Goal: Task Accomplishment & Management: Complete application form

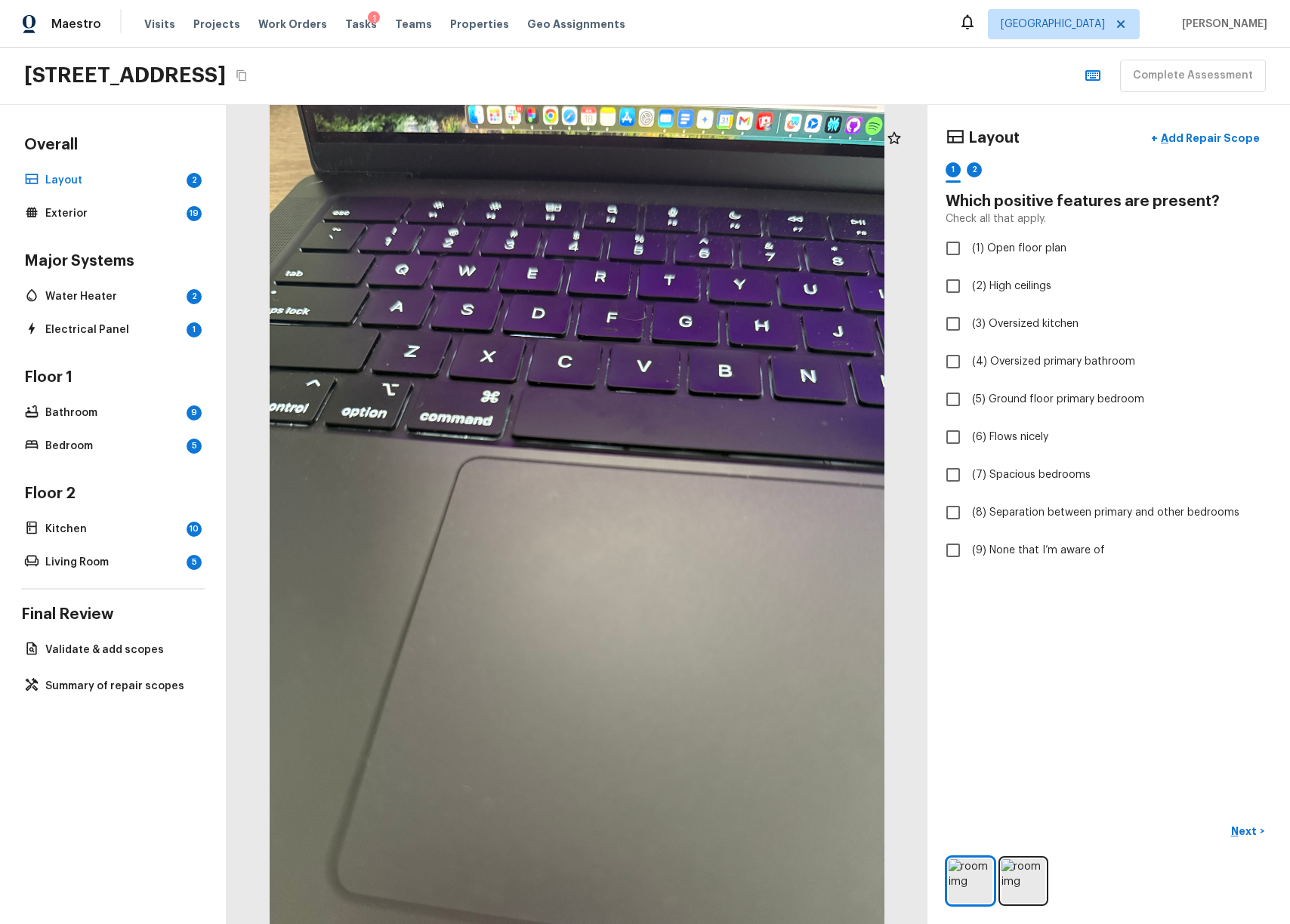
click at [247, 70] on icon "Copy Address" at bounding box center [242, 75] width 12 height 12
click at [247, 74] on icon "Copy Address" at bounding box center [242, 75] width 12 height 12
click at [754, 56] on div "[STREET_ADDRESS] Complete Assessment" at bounding box center [645, 76] width 1290 height 58
checkbox input "true"
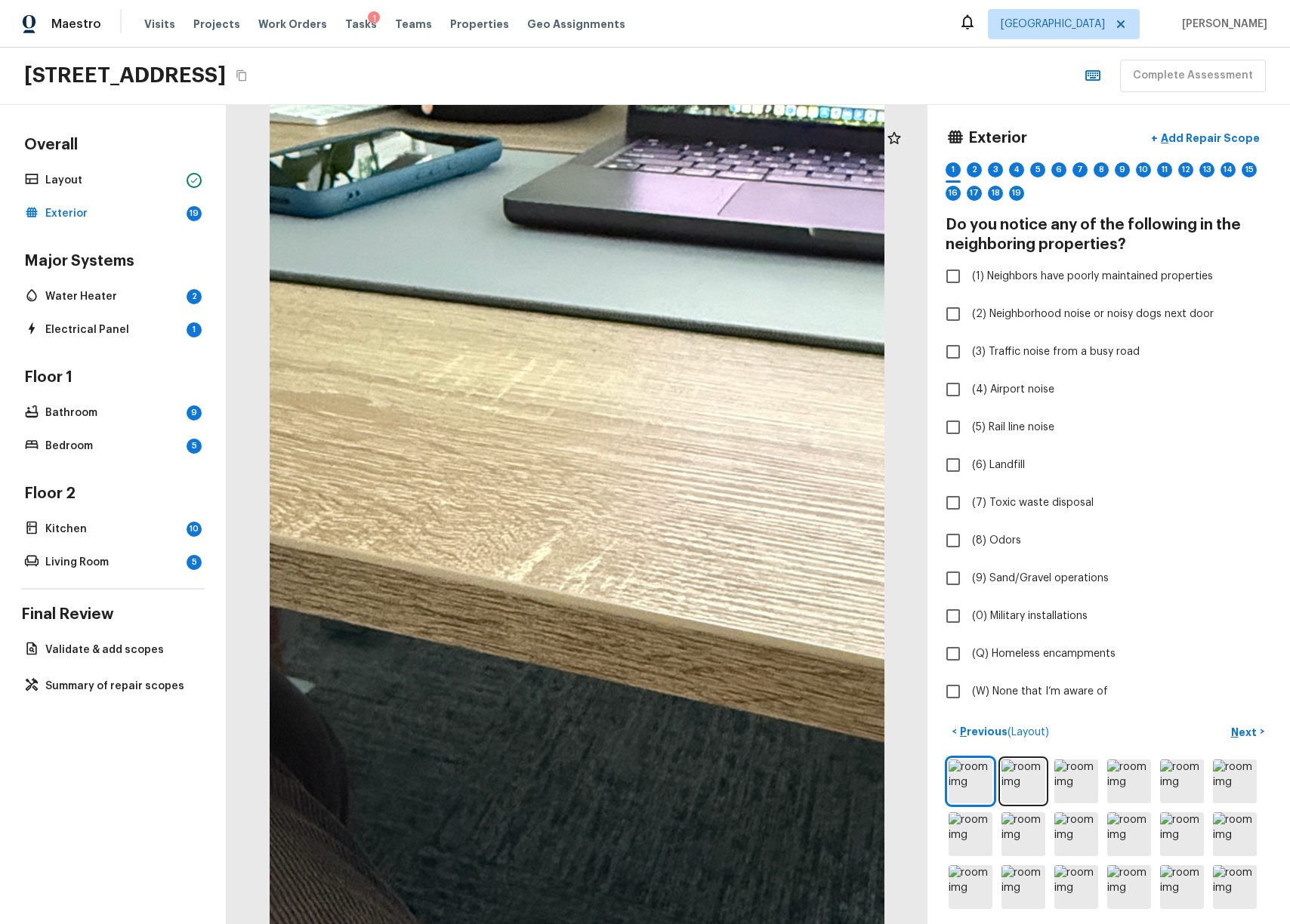
checkbox input "true"
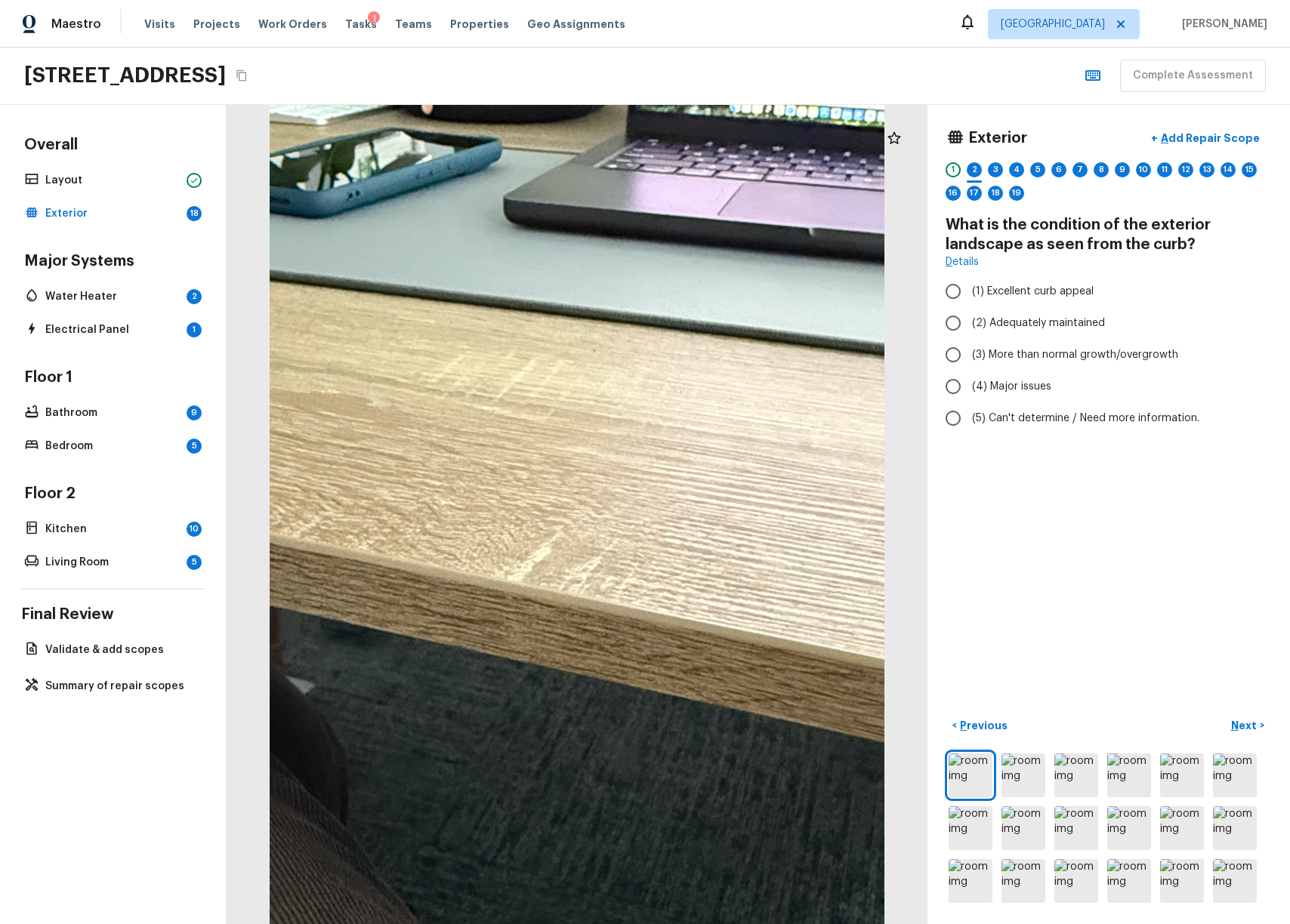
radio input "true"
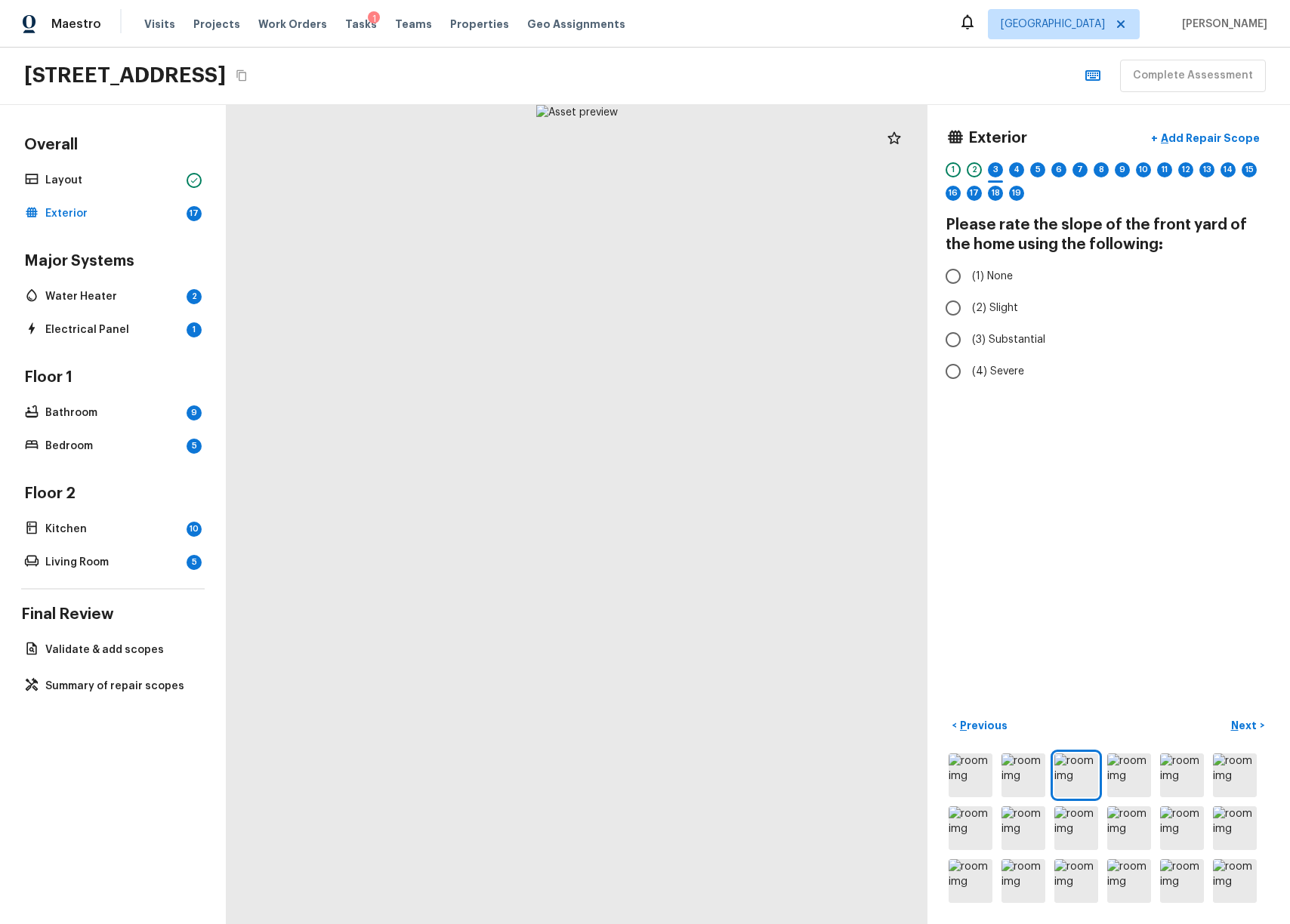
radio input "true"
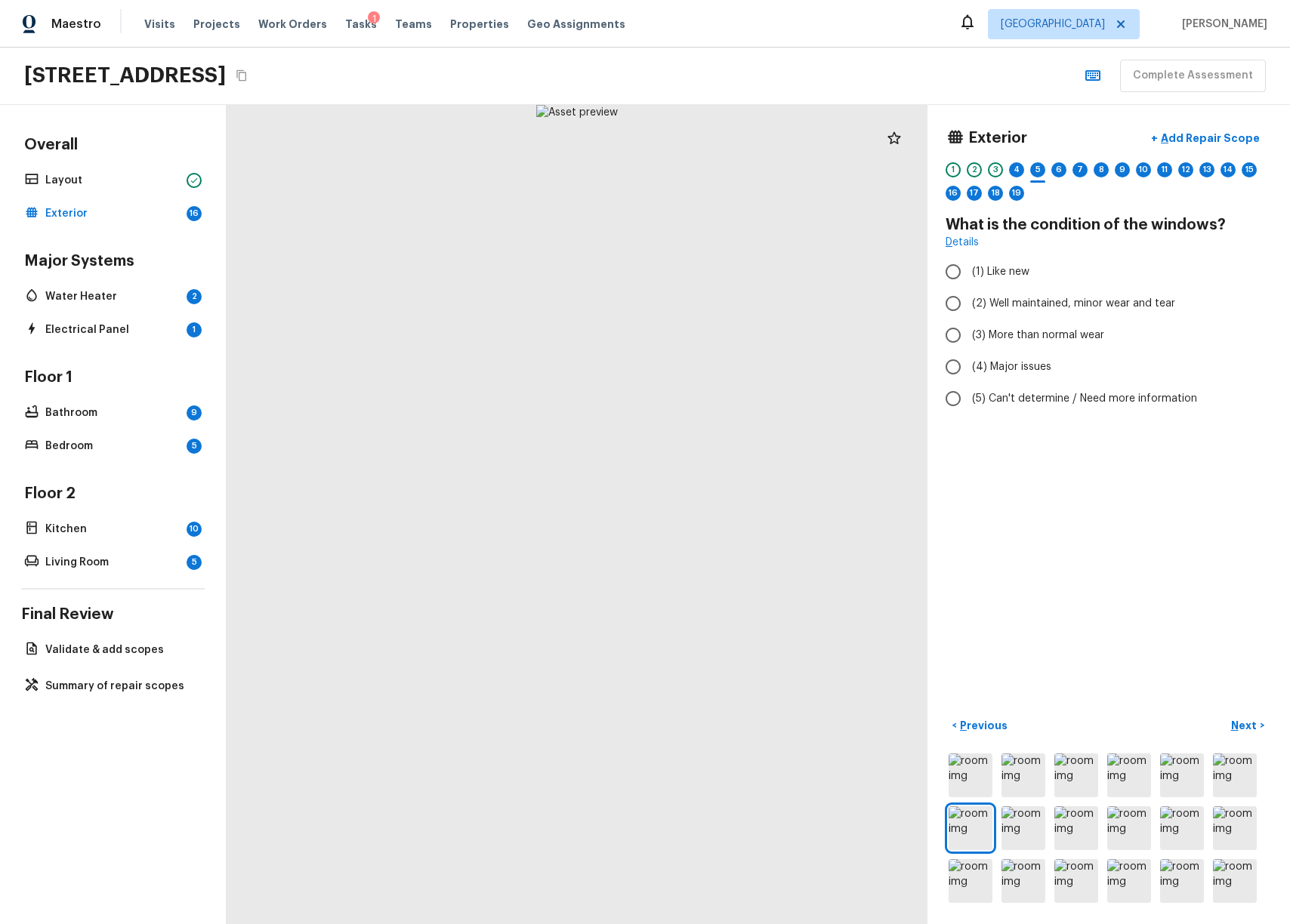
radio input "true"
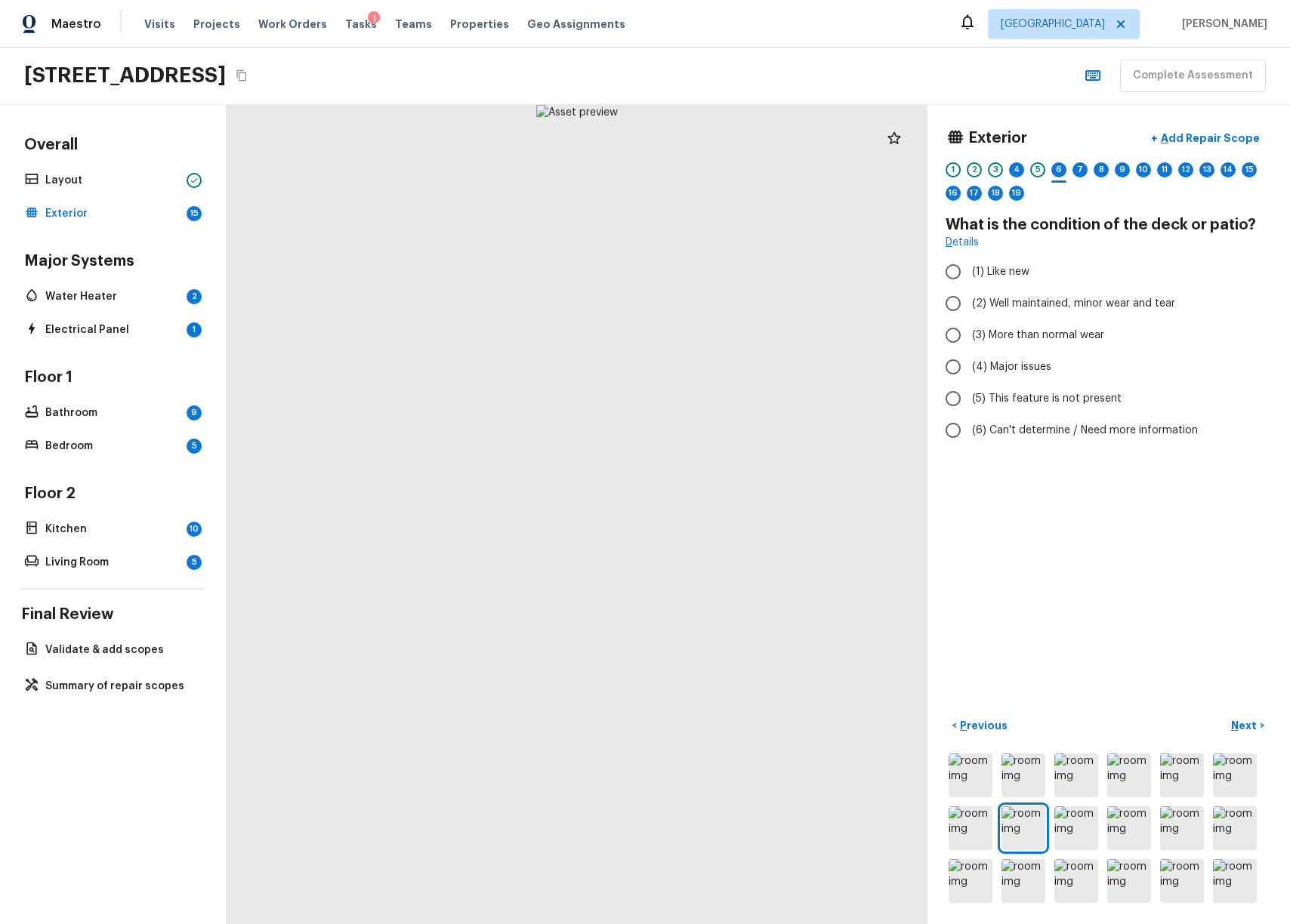
radio input "true"
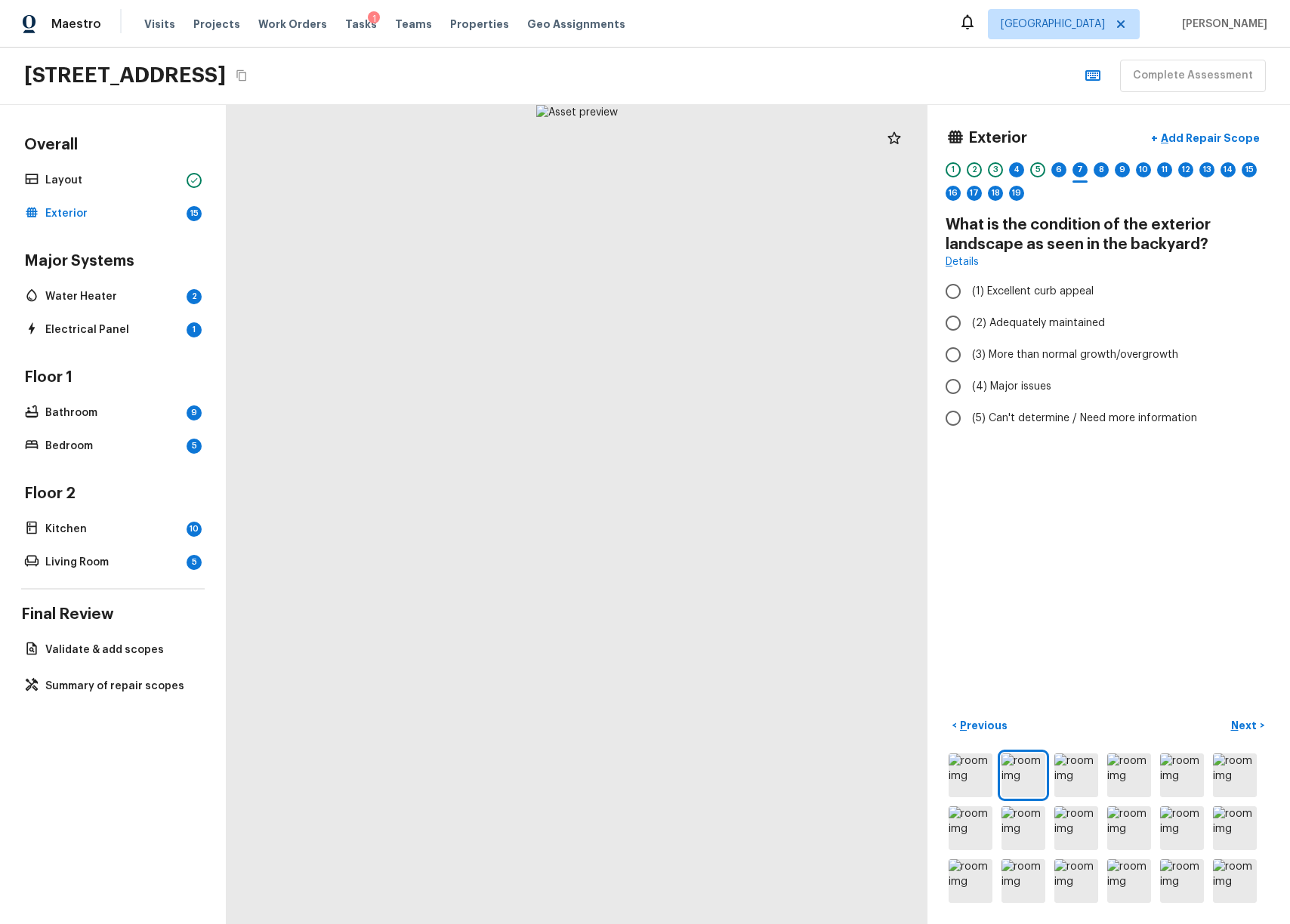
radio input "true"
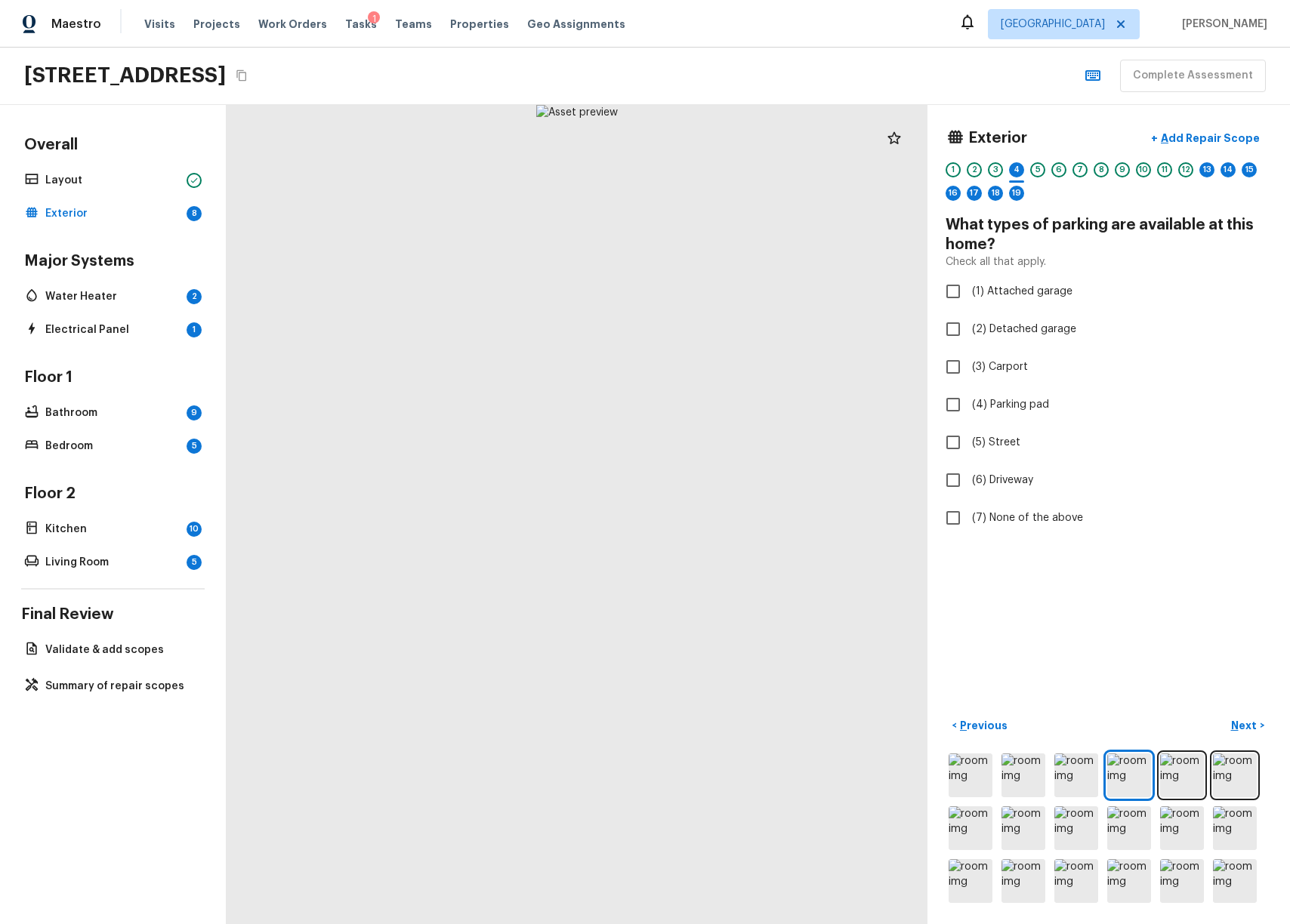
checkbox input "true"
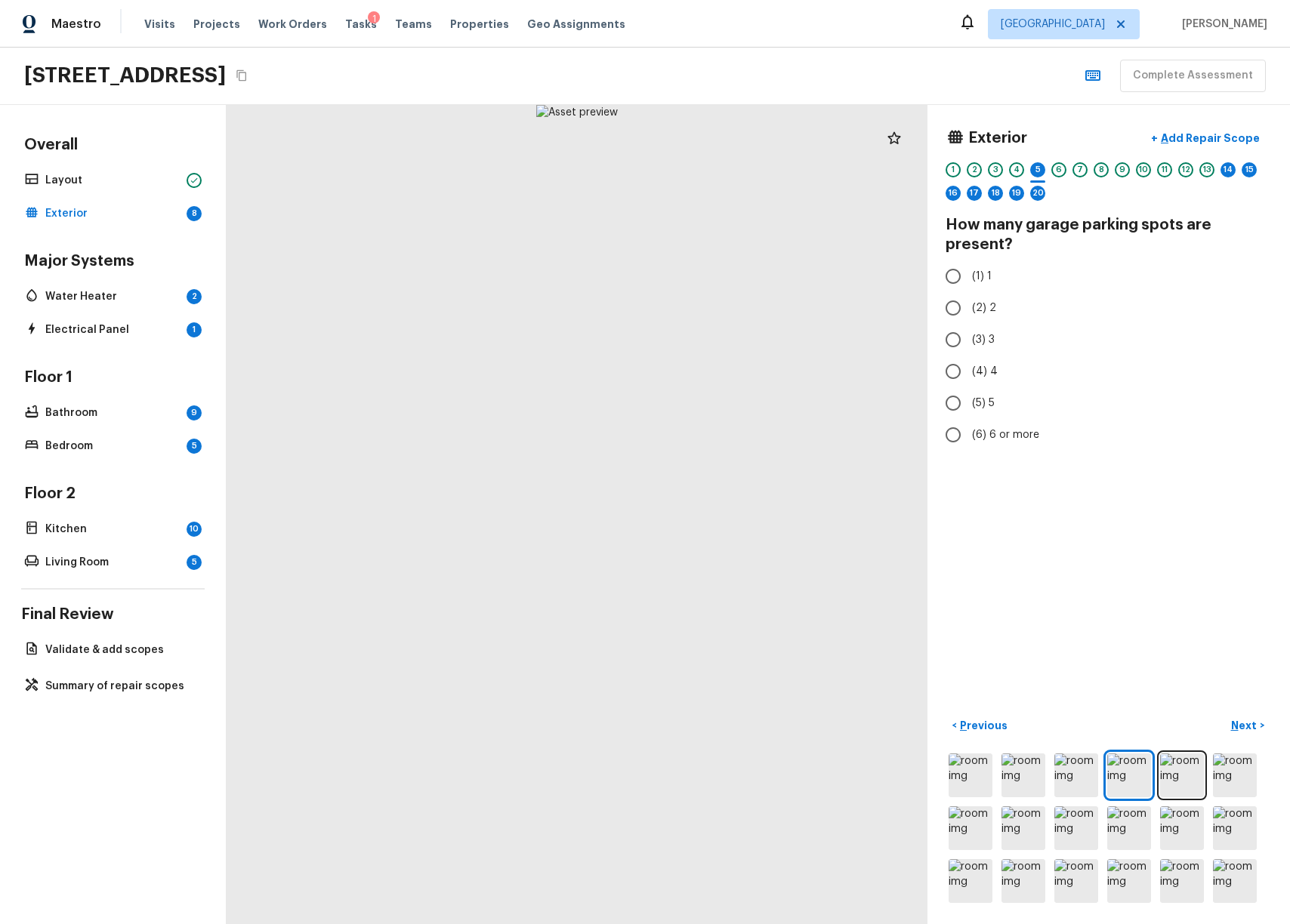
radio input "true"
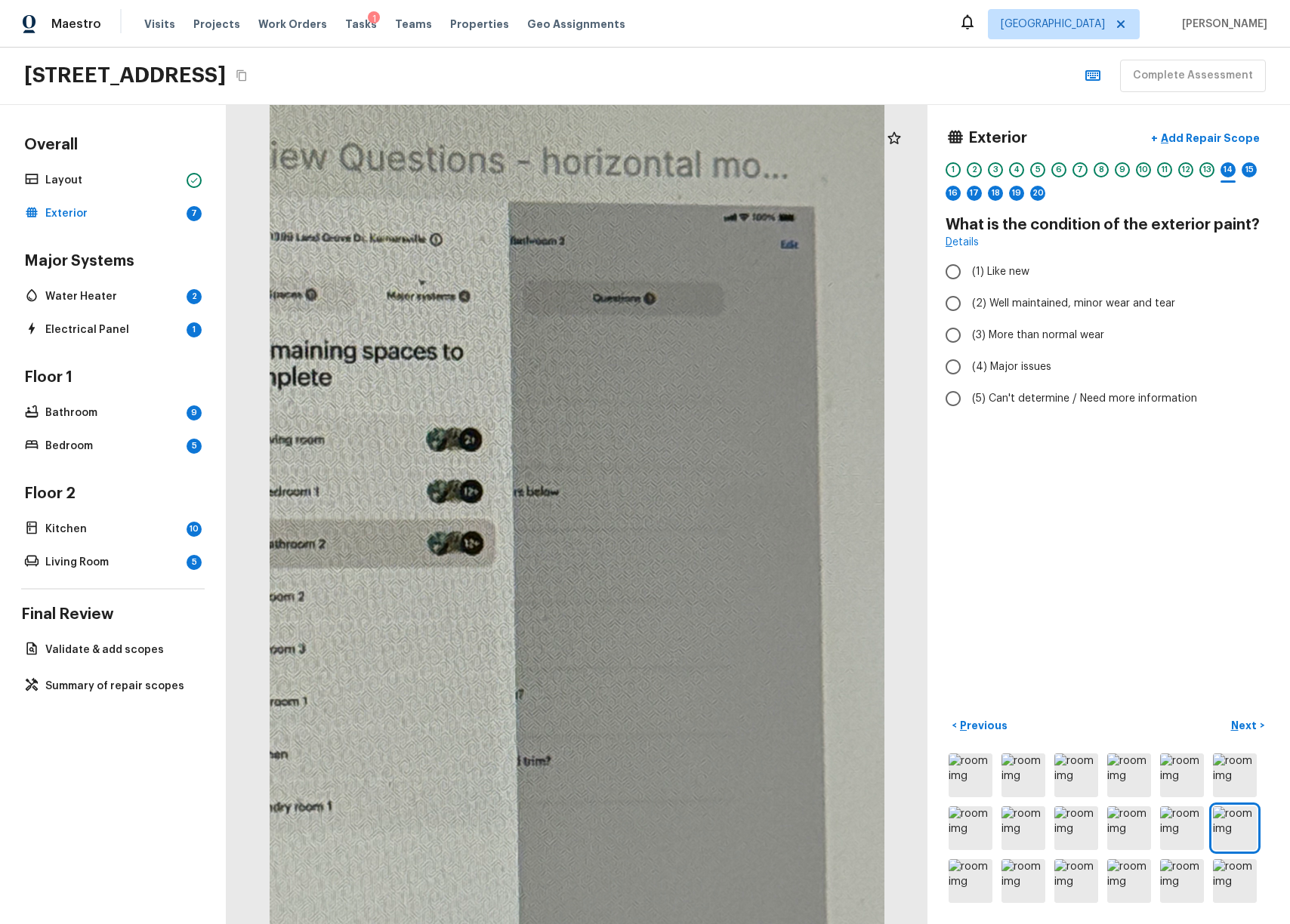
radio input "true"
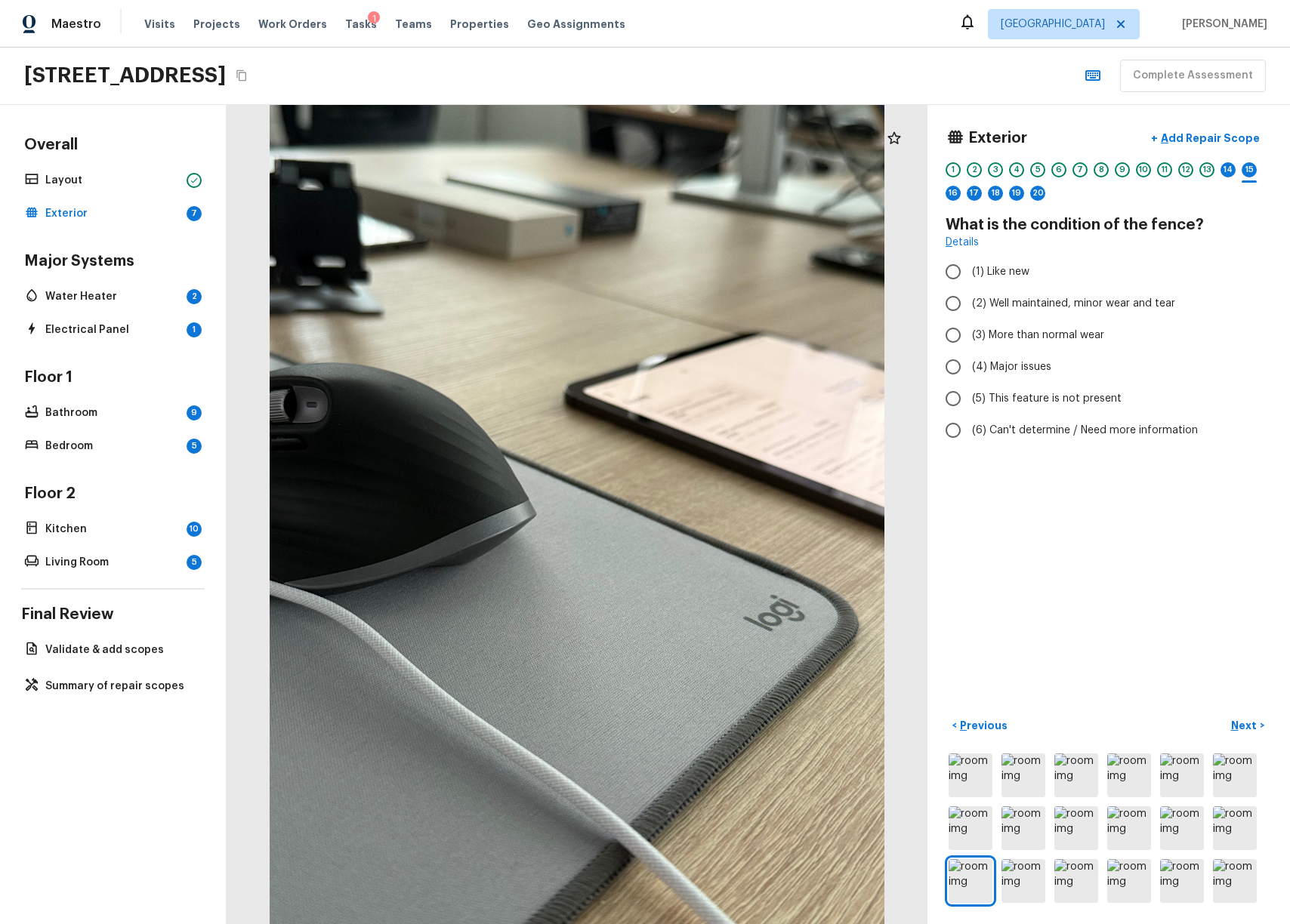
radio input "true"
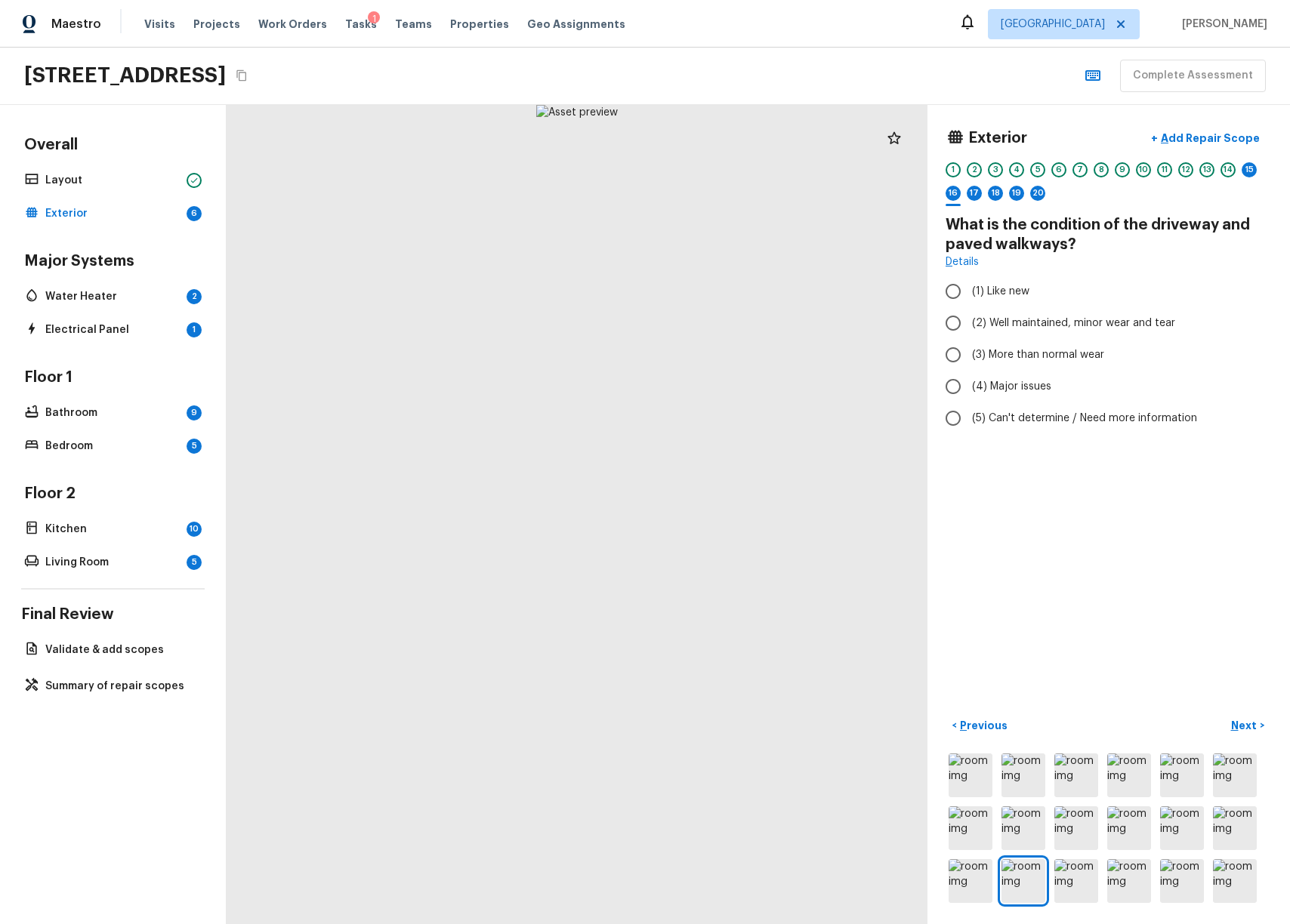
radio input "true"
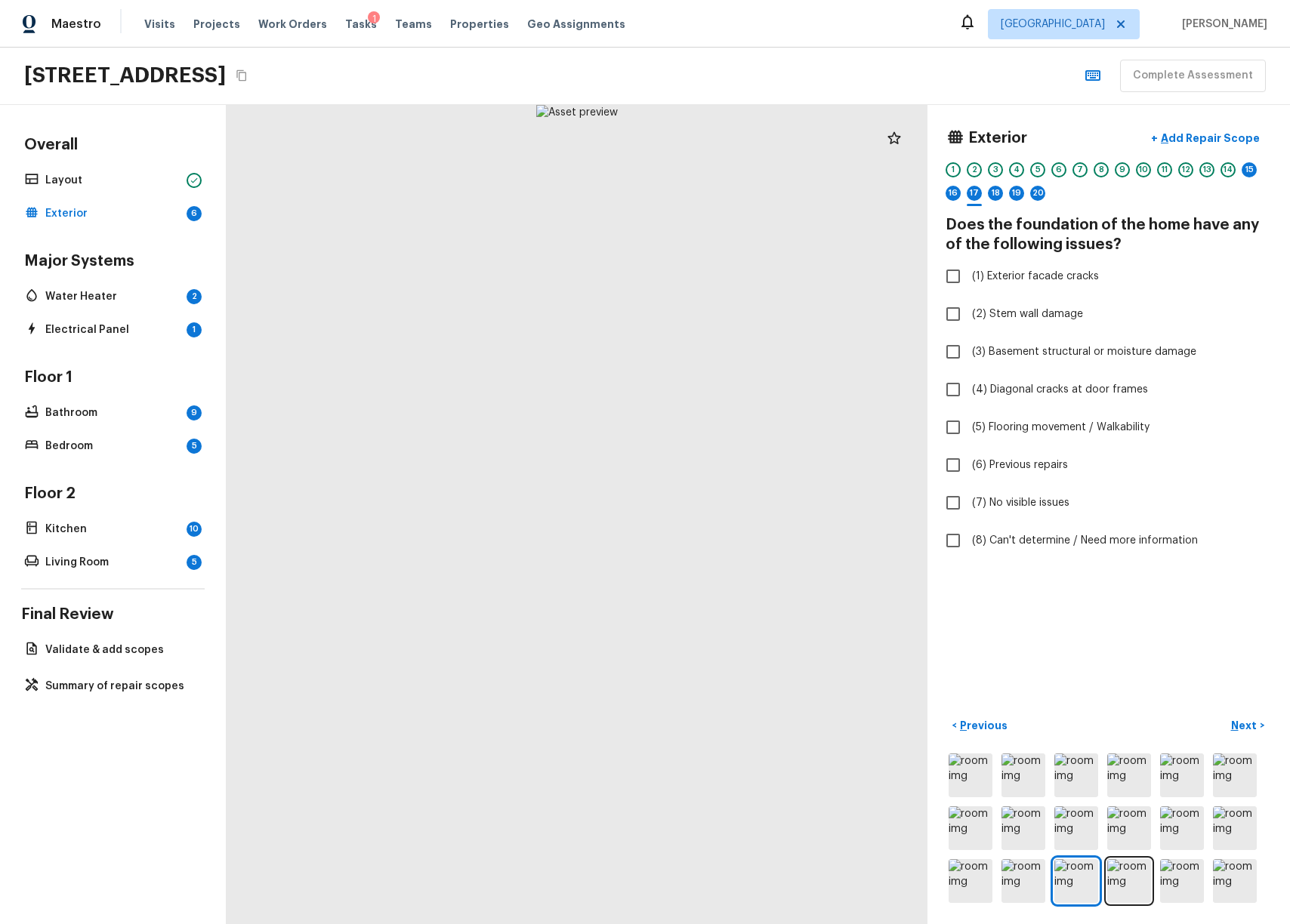
checkbox input "true"
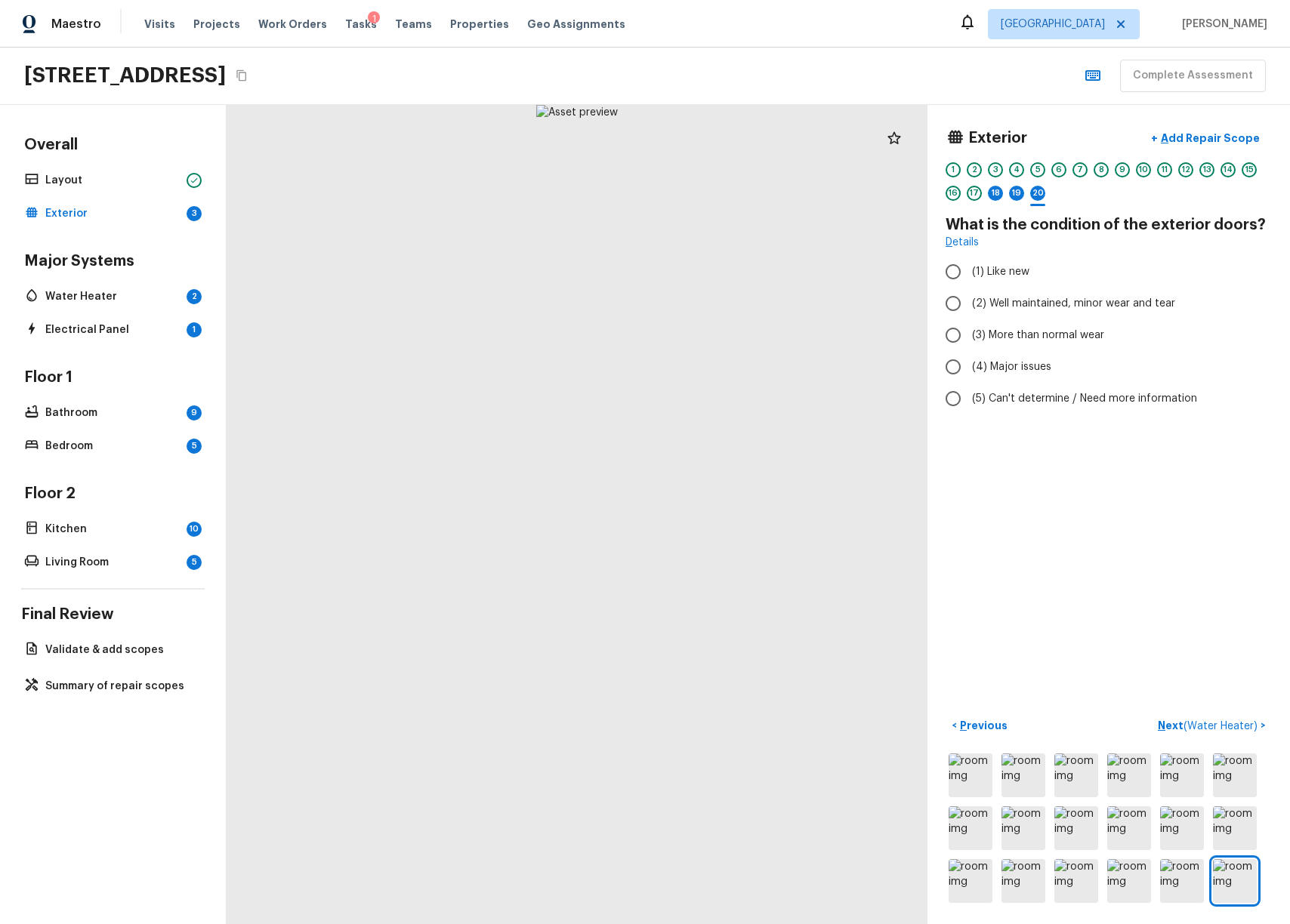
radio input "true"
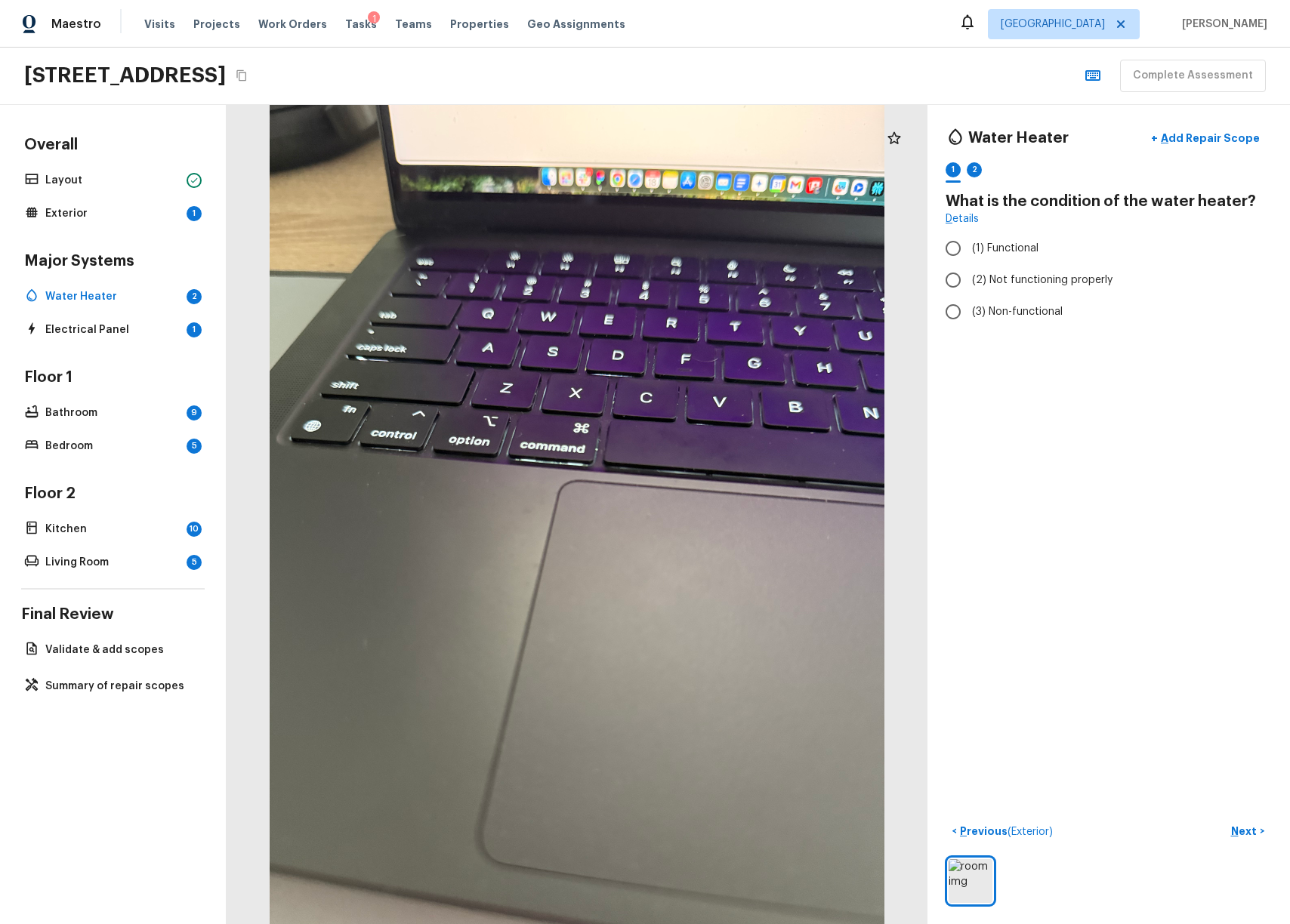
radio input "true"
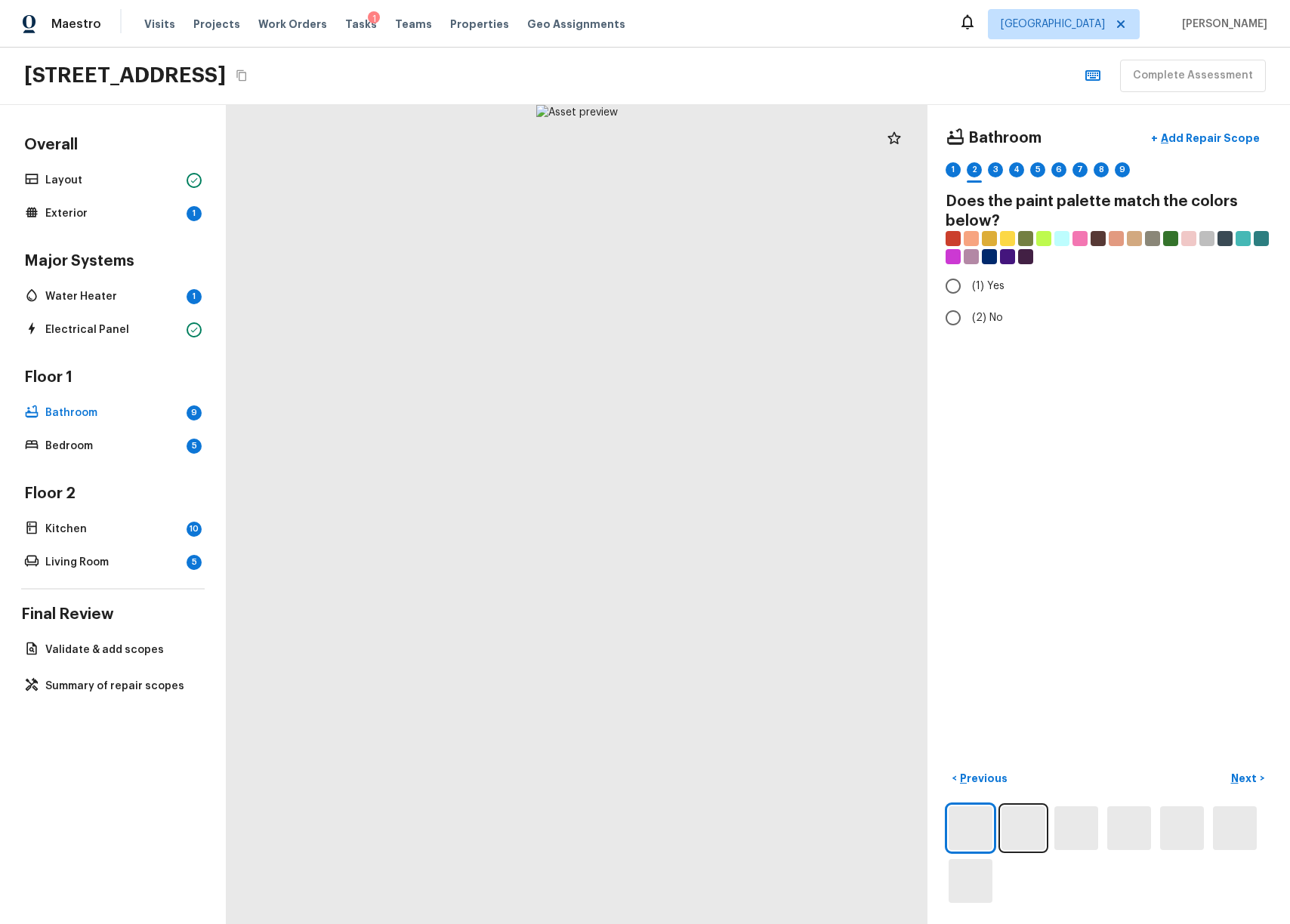
radio input "true"
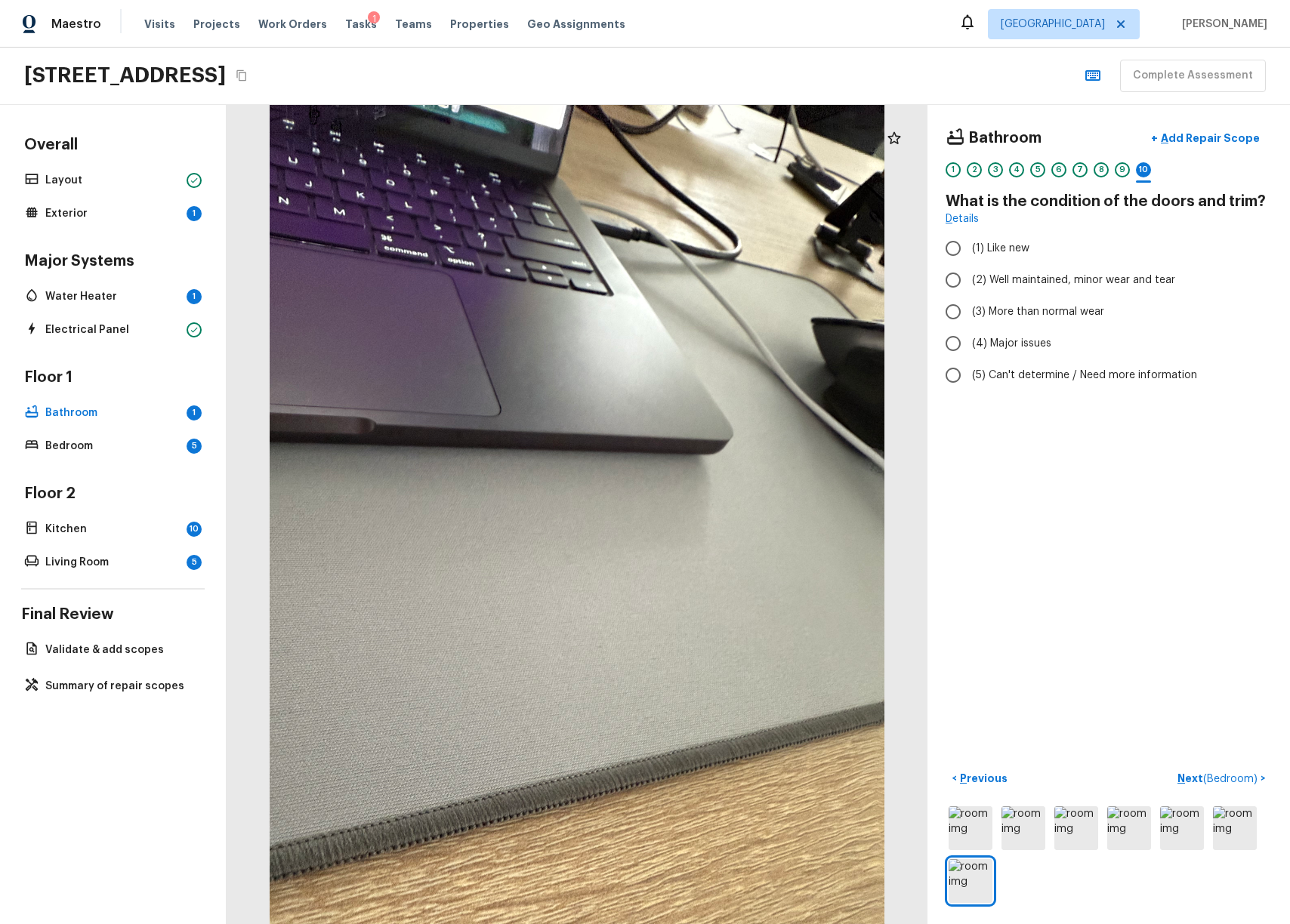
radio input "true"
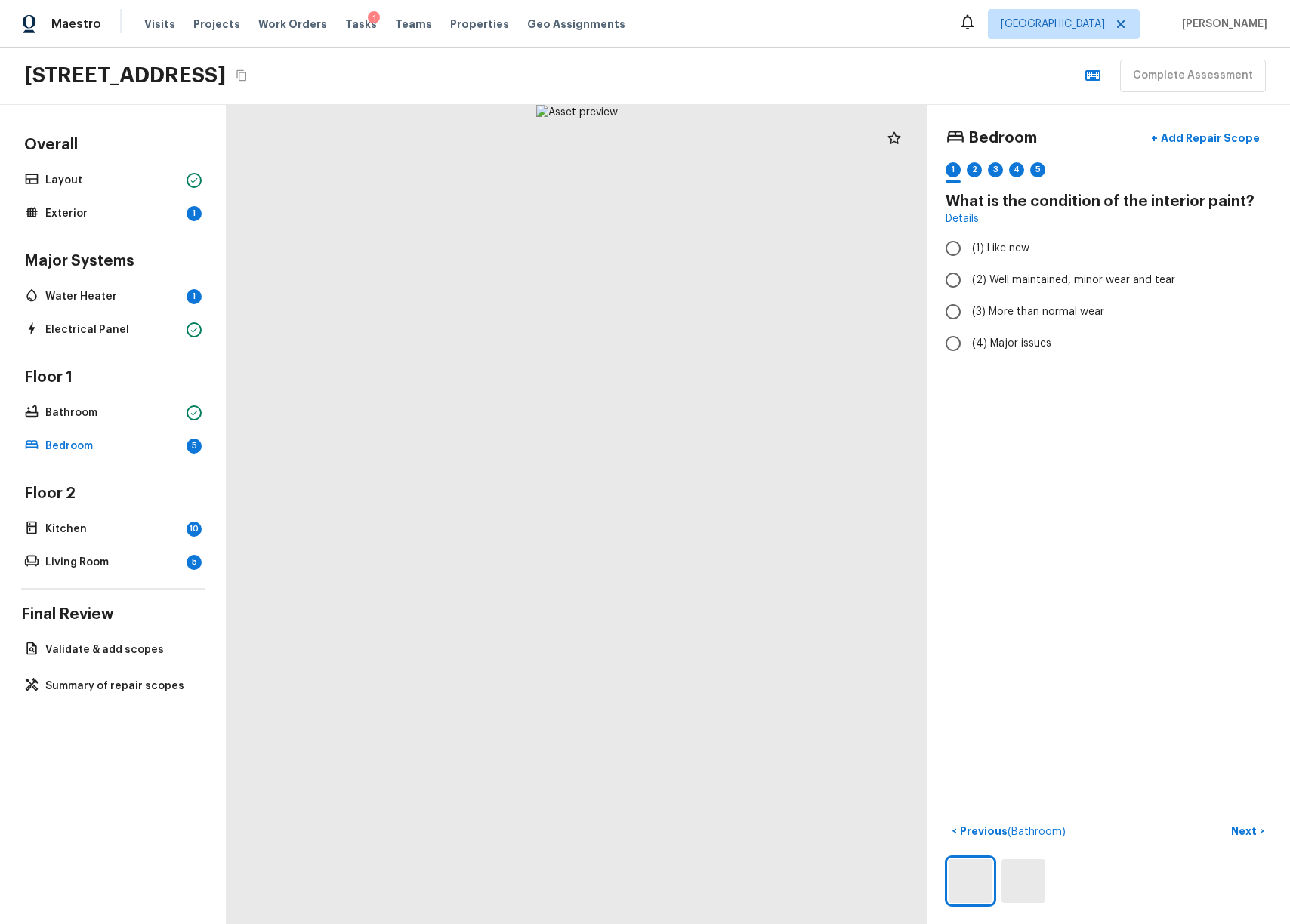
radio input "true"
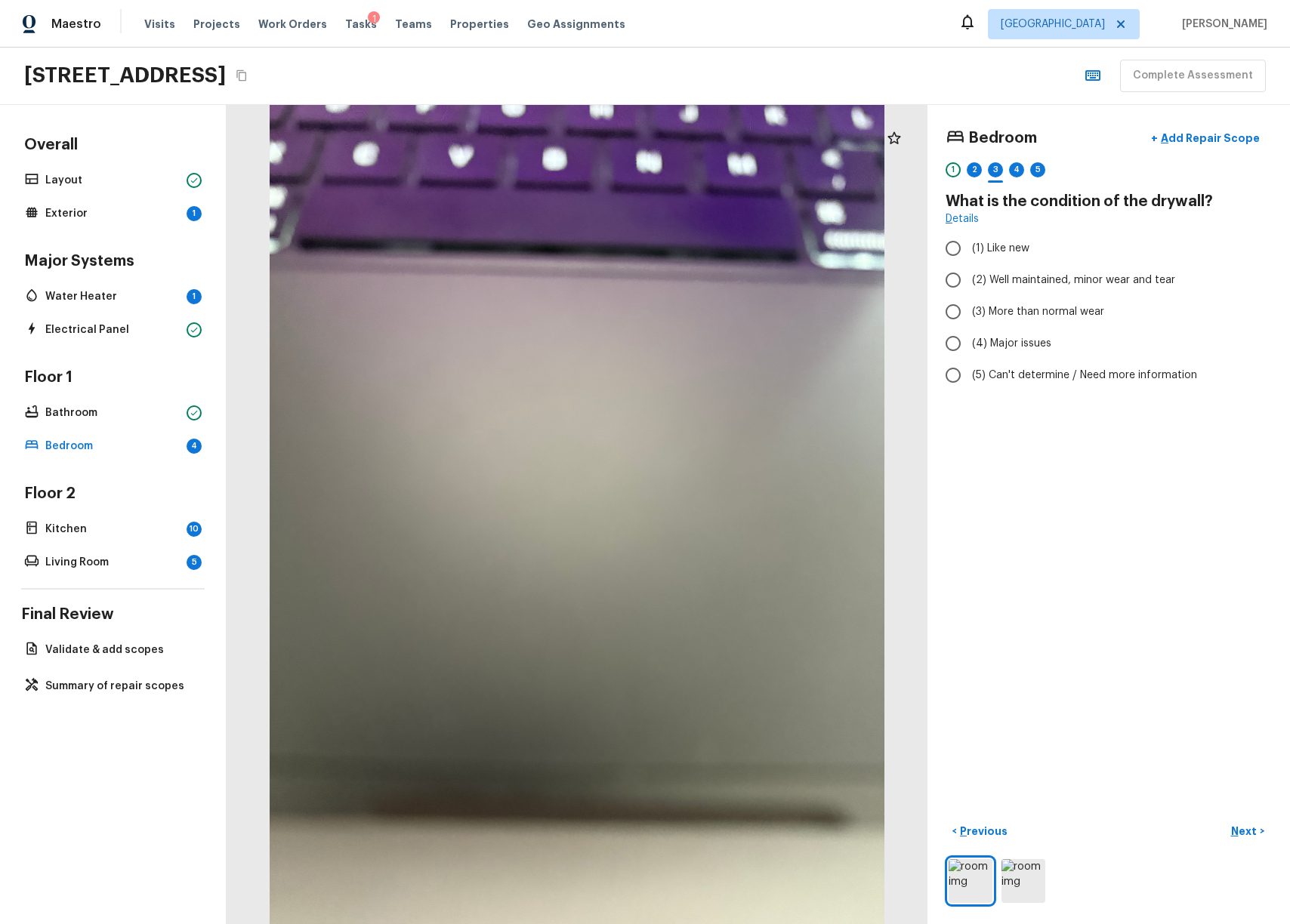
radio input "true"
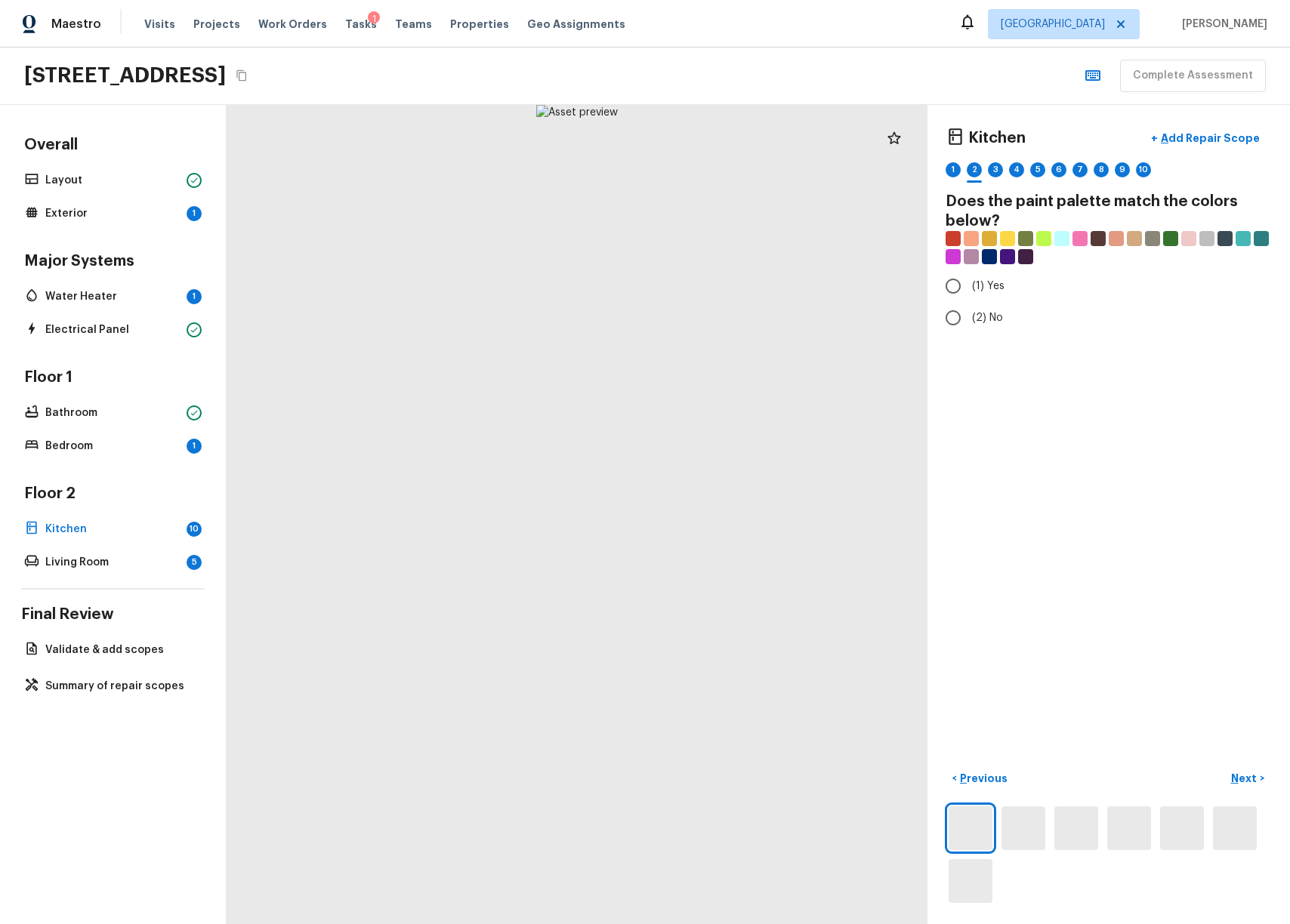
radio input "true"
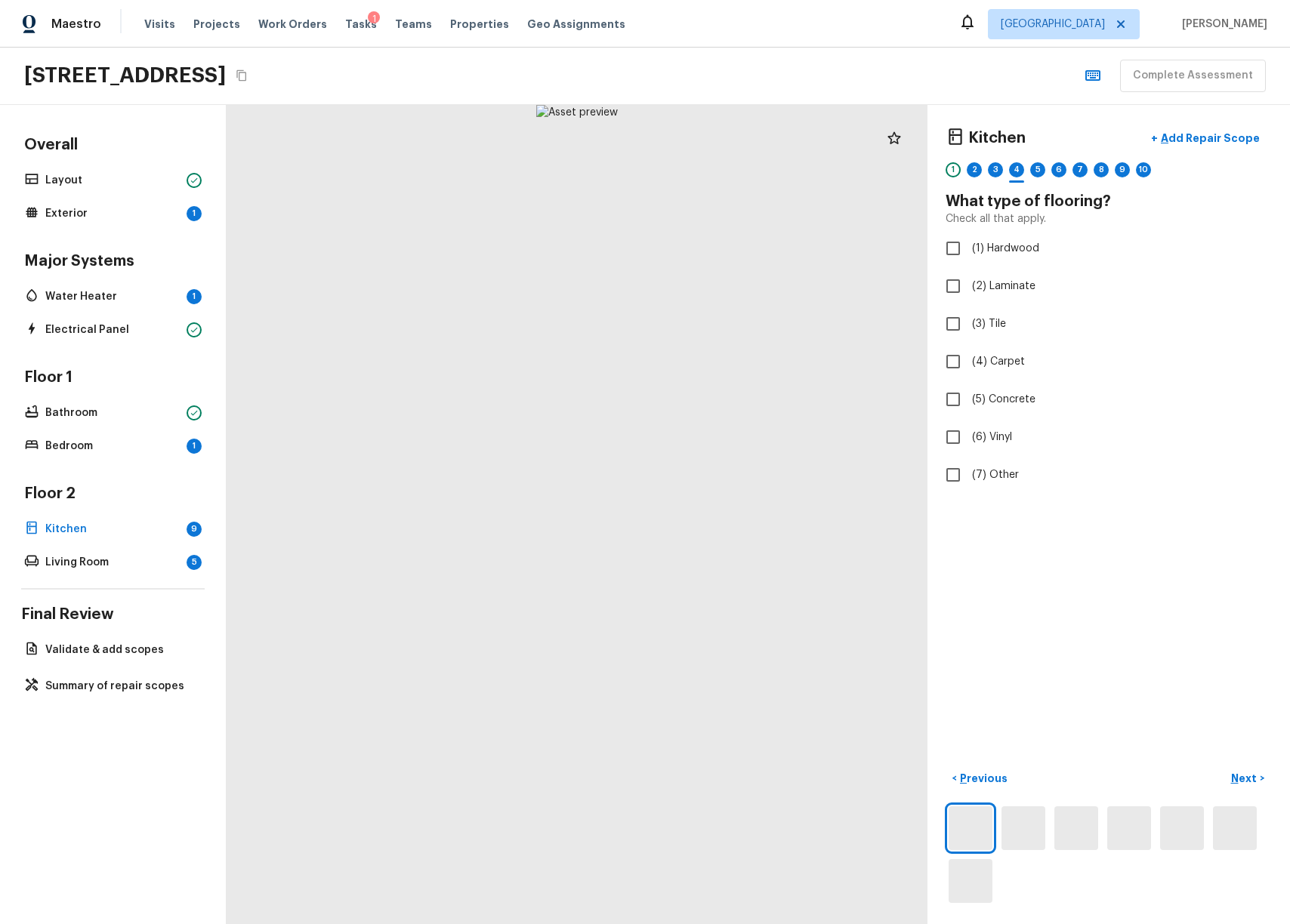
checkbox input "true"
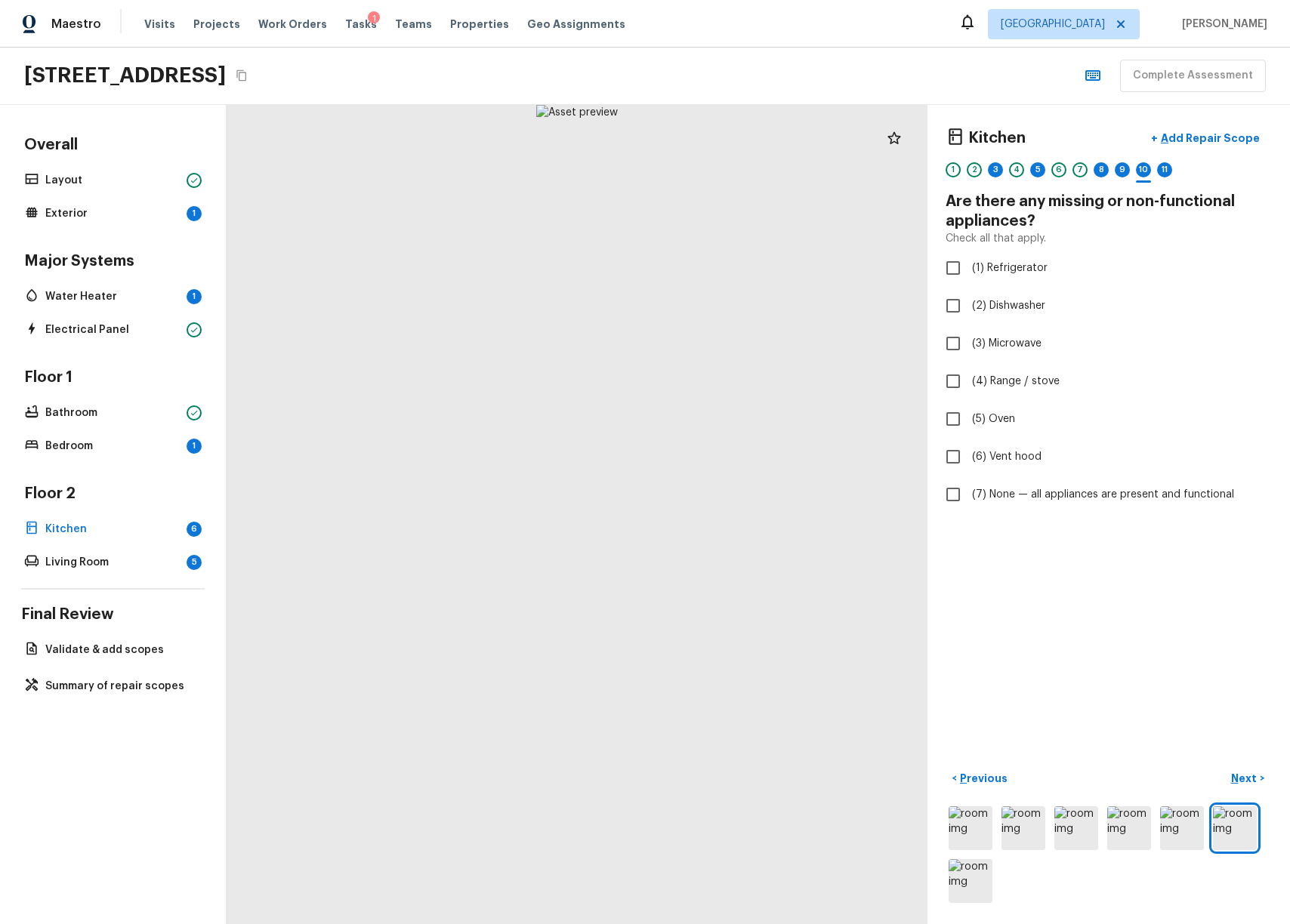
checkbox input "true"
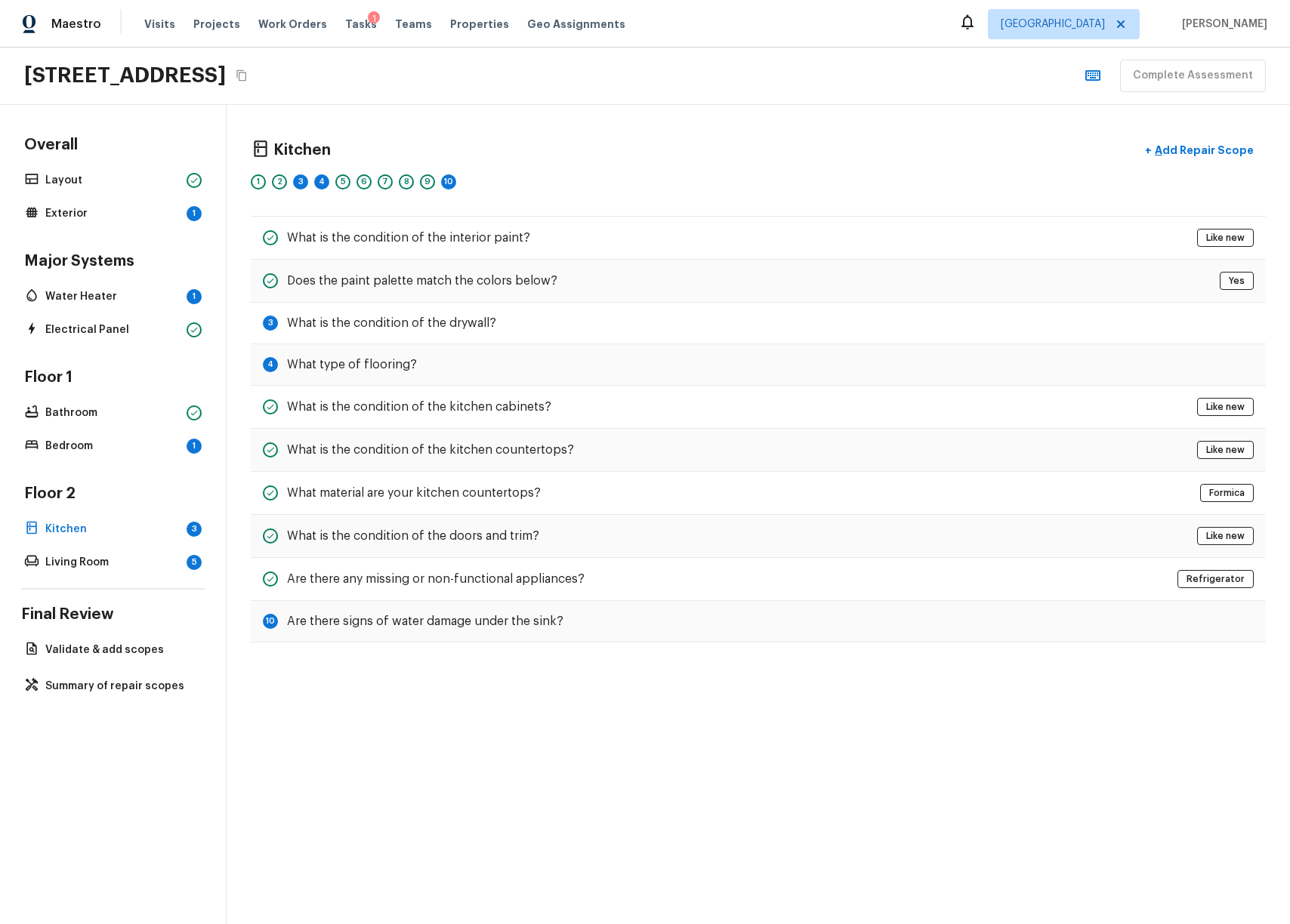
click at [572, 747] on div "Kitchen + Add Repair Scope 1 2 3 4 5 6 7 8 9 10 What is the condition of the in…" at bounding box center [758, 515] width 1063 height 820
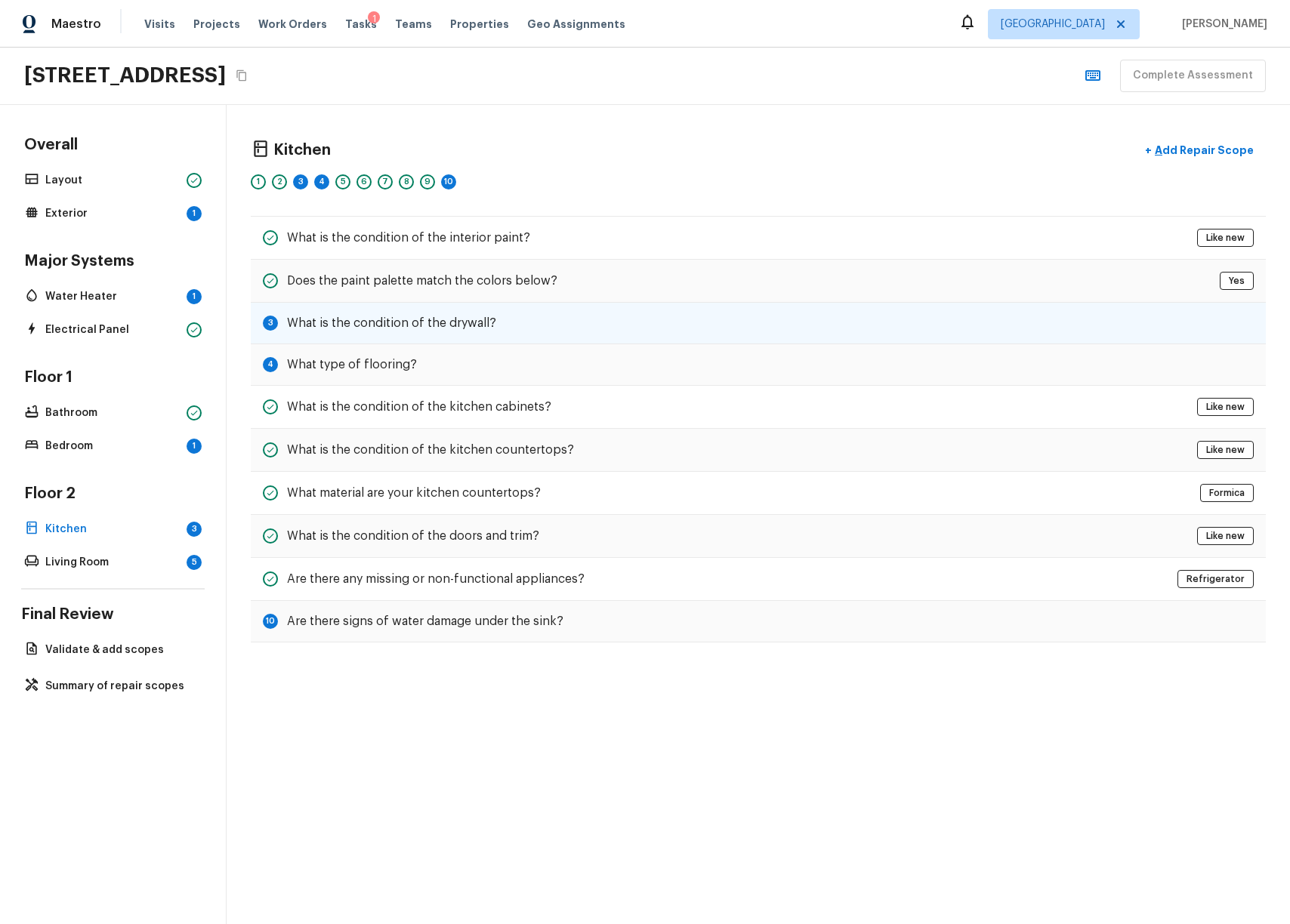
click at [472, 307] on div "3 What is the condition of the drywall?" at bounding box center [758, 323] width 1015 height 42
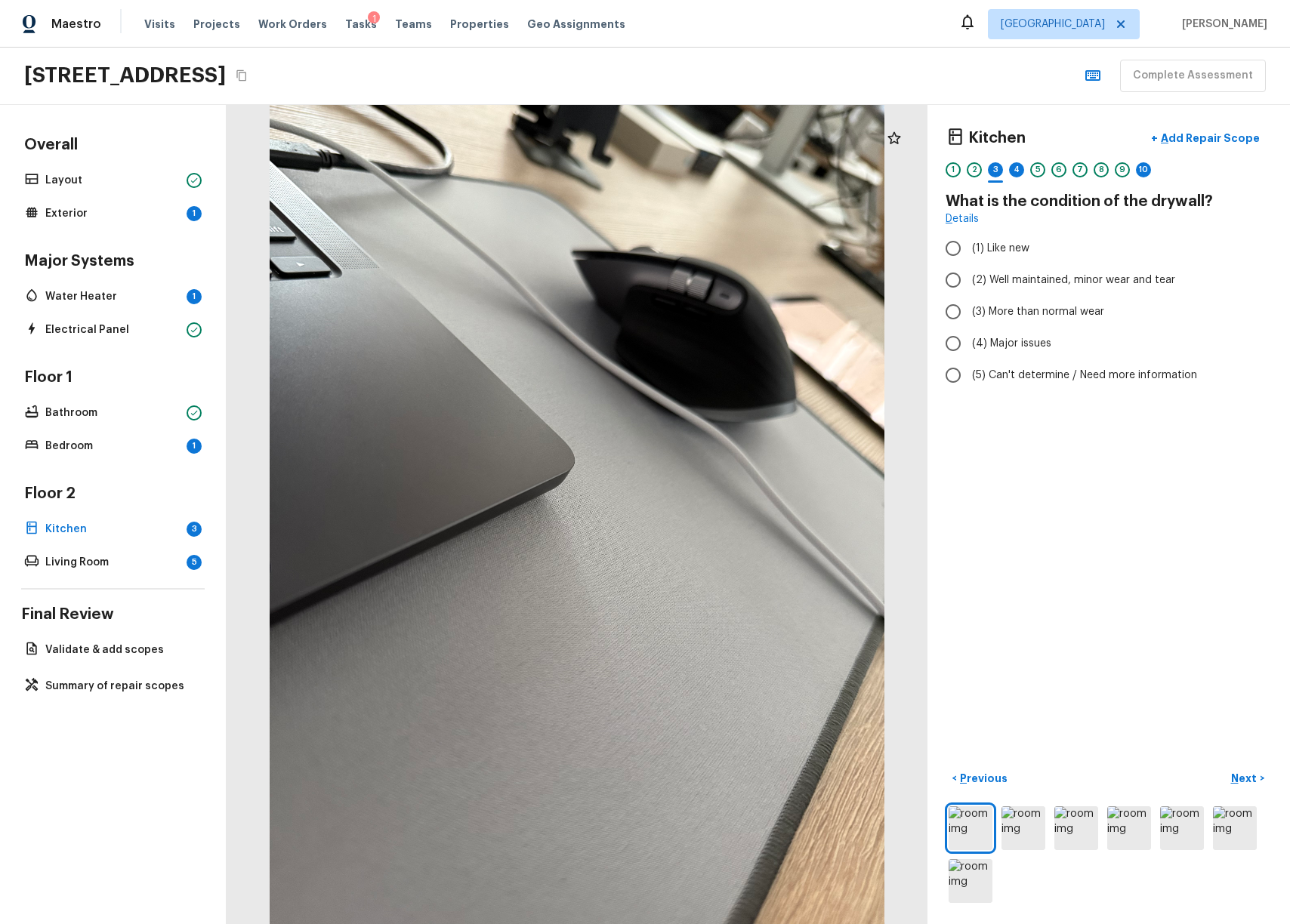
radio input "true"
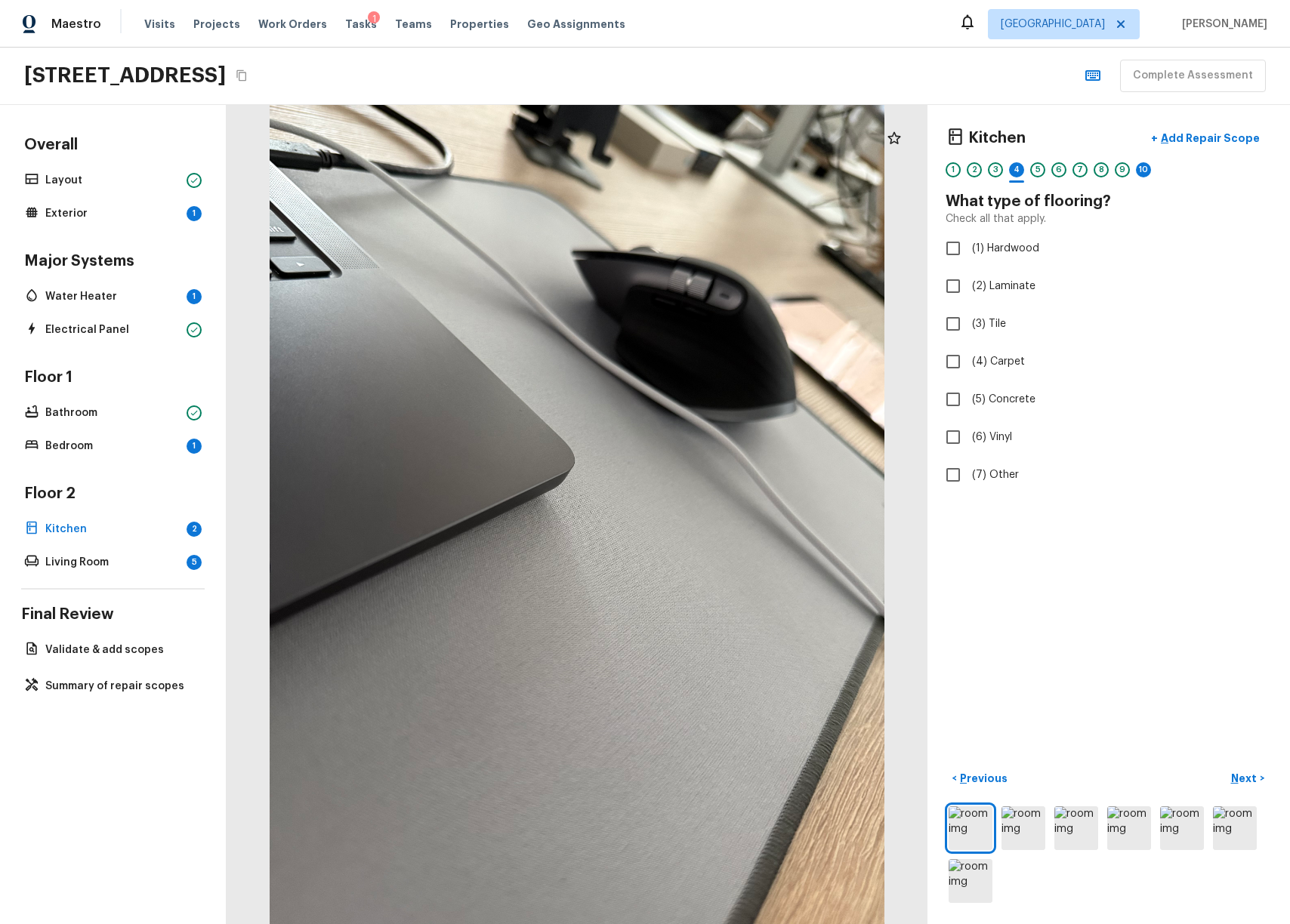
checkbox input "true"
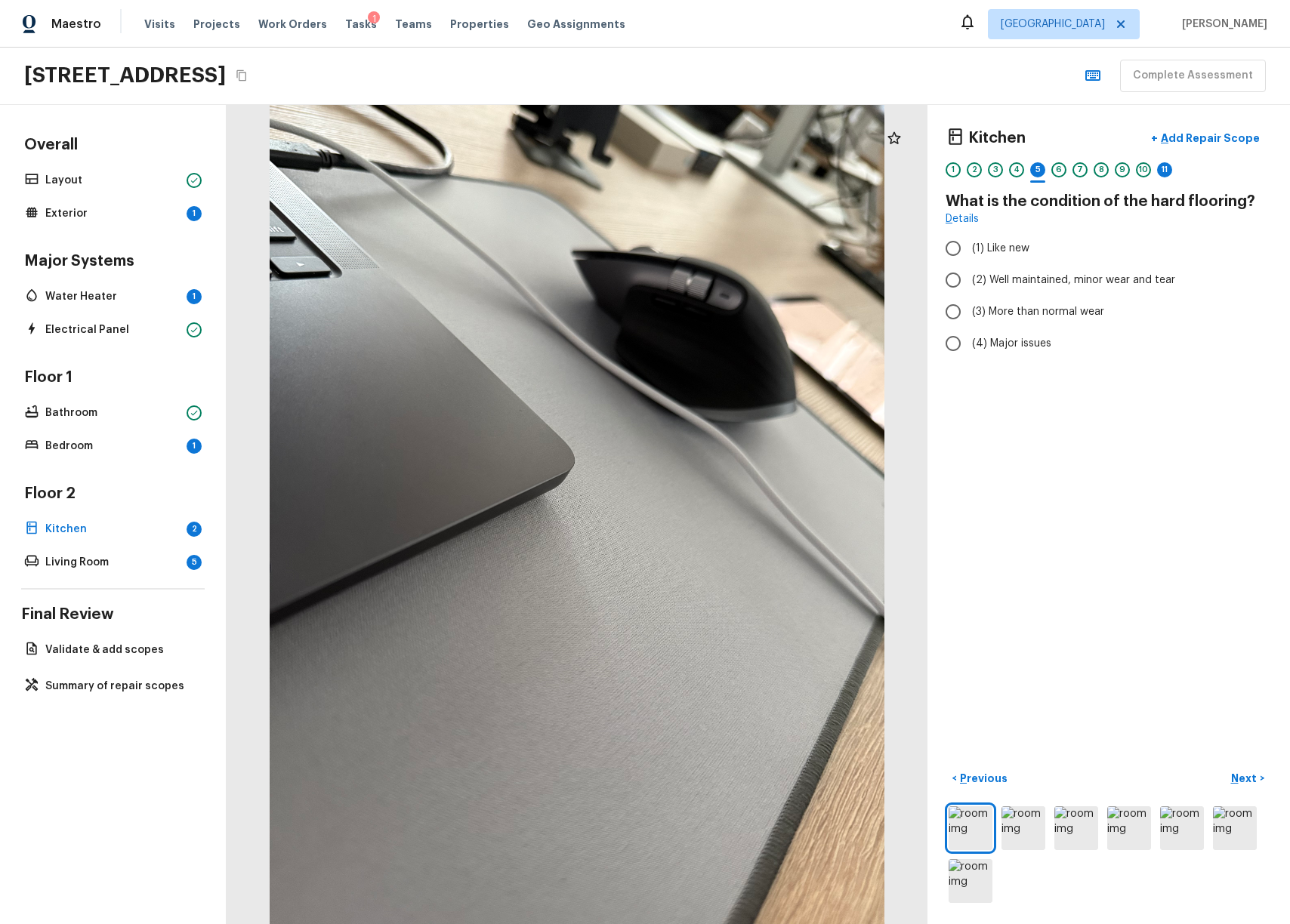
radio input "true"
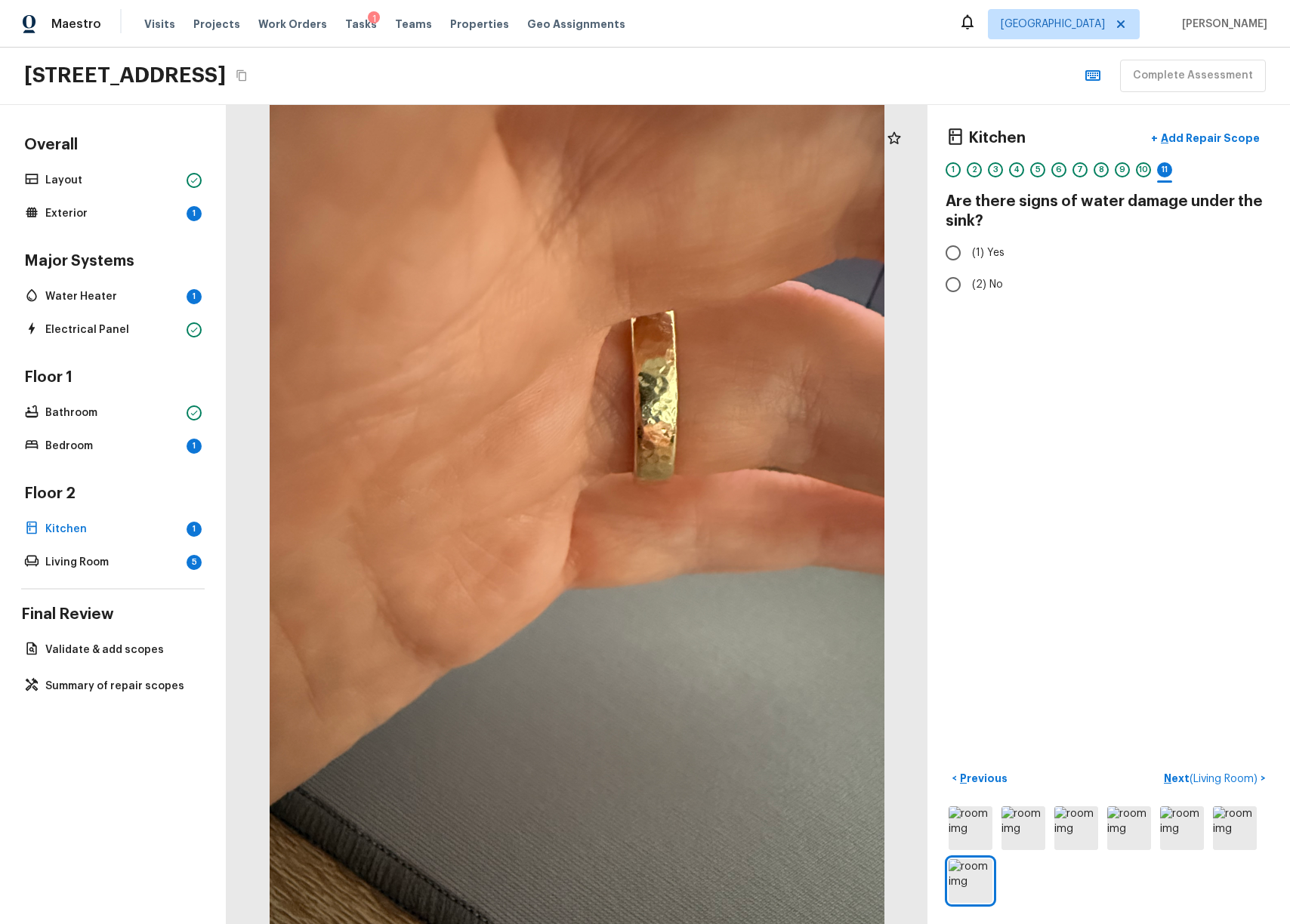
radio input "true"
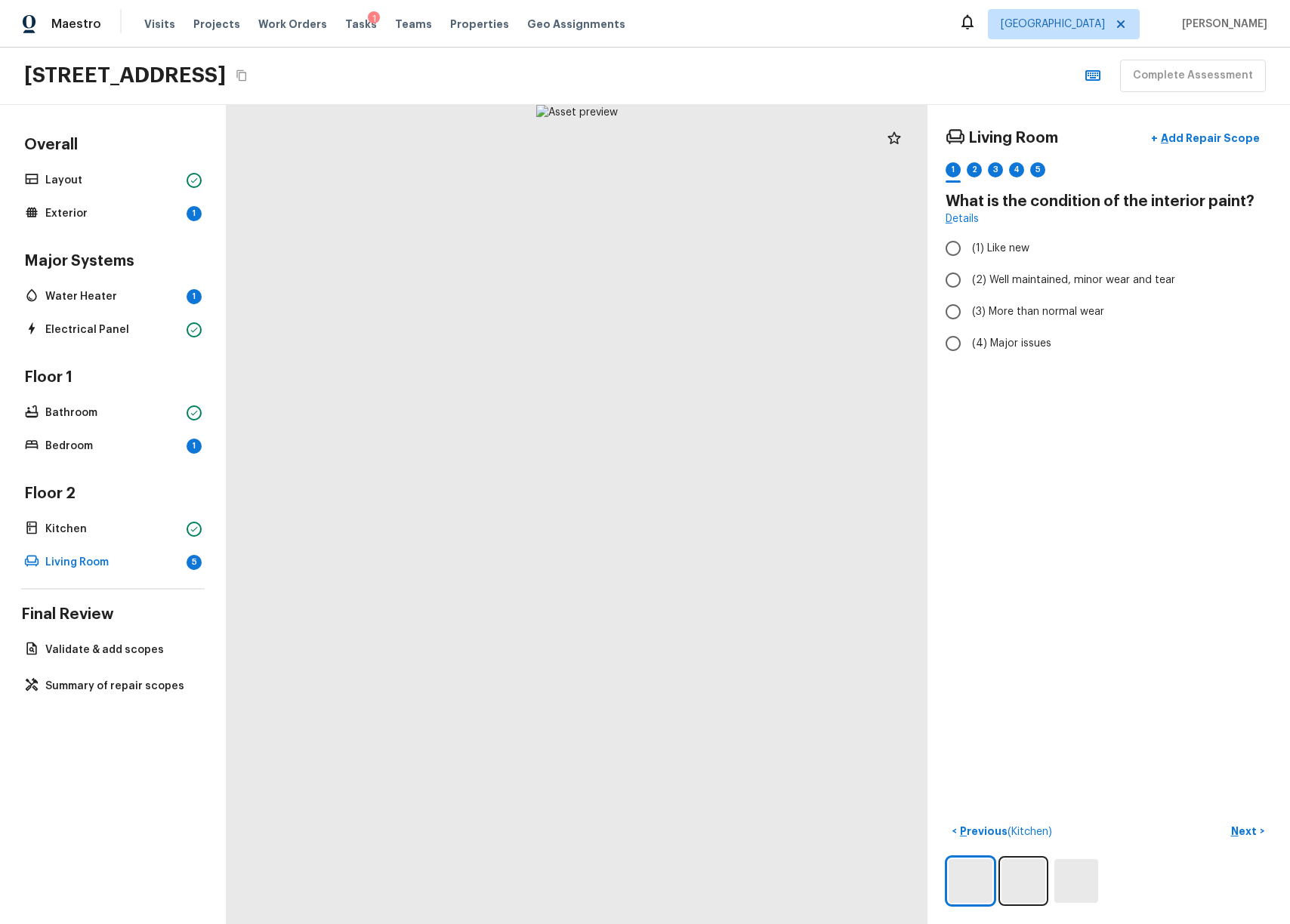
radio input "true"
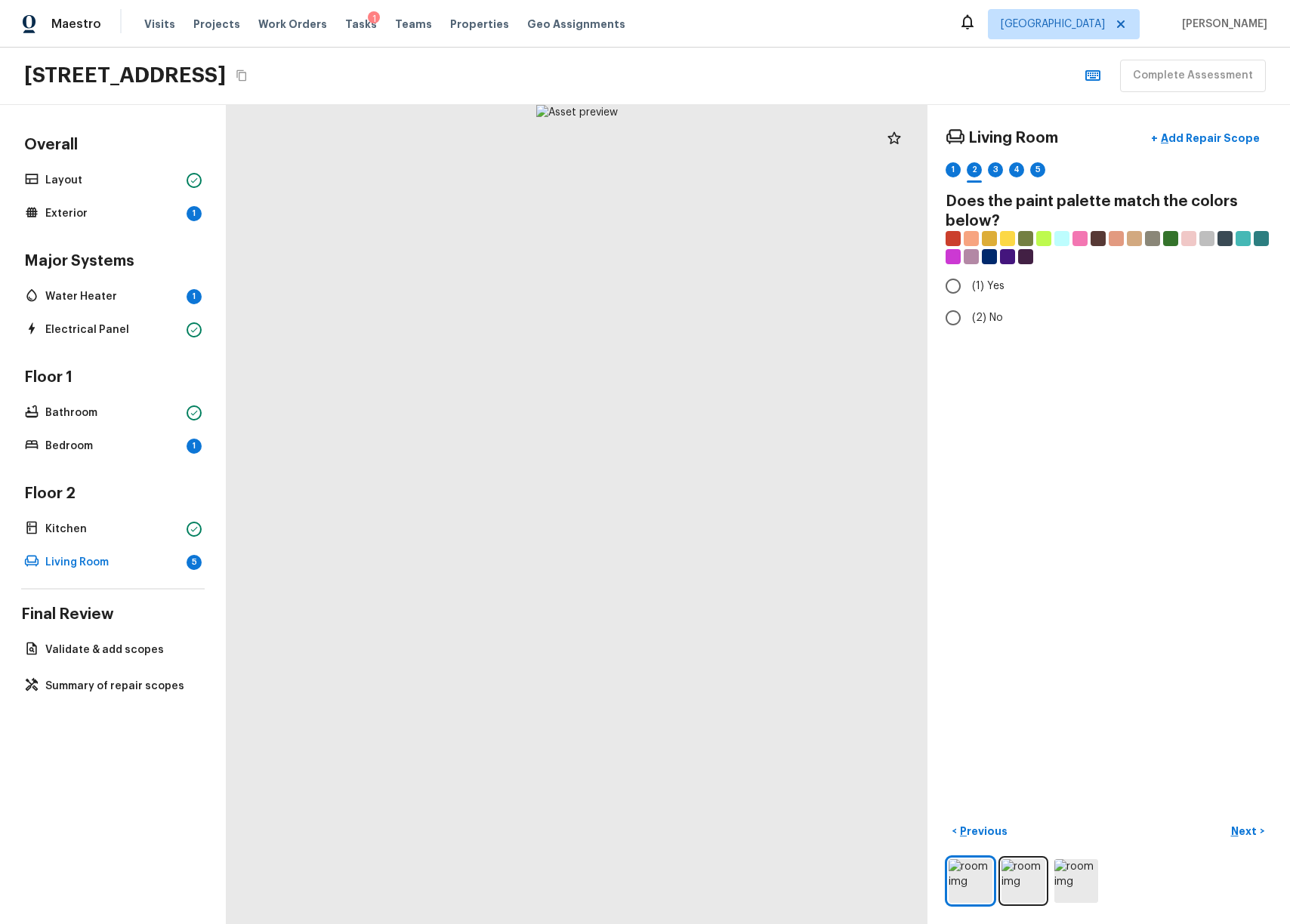
radio input "true"
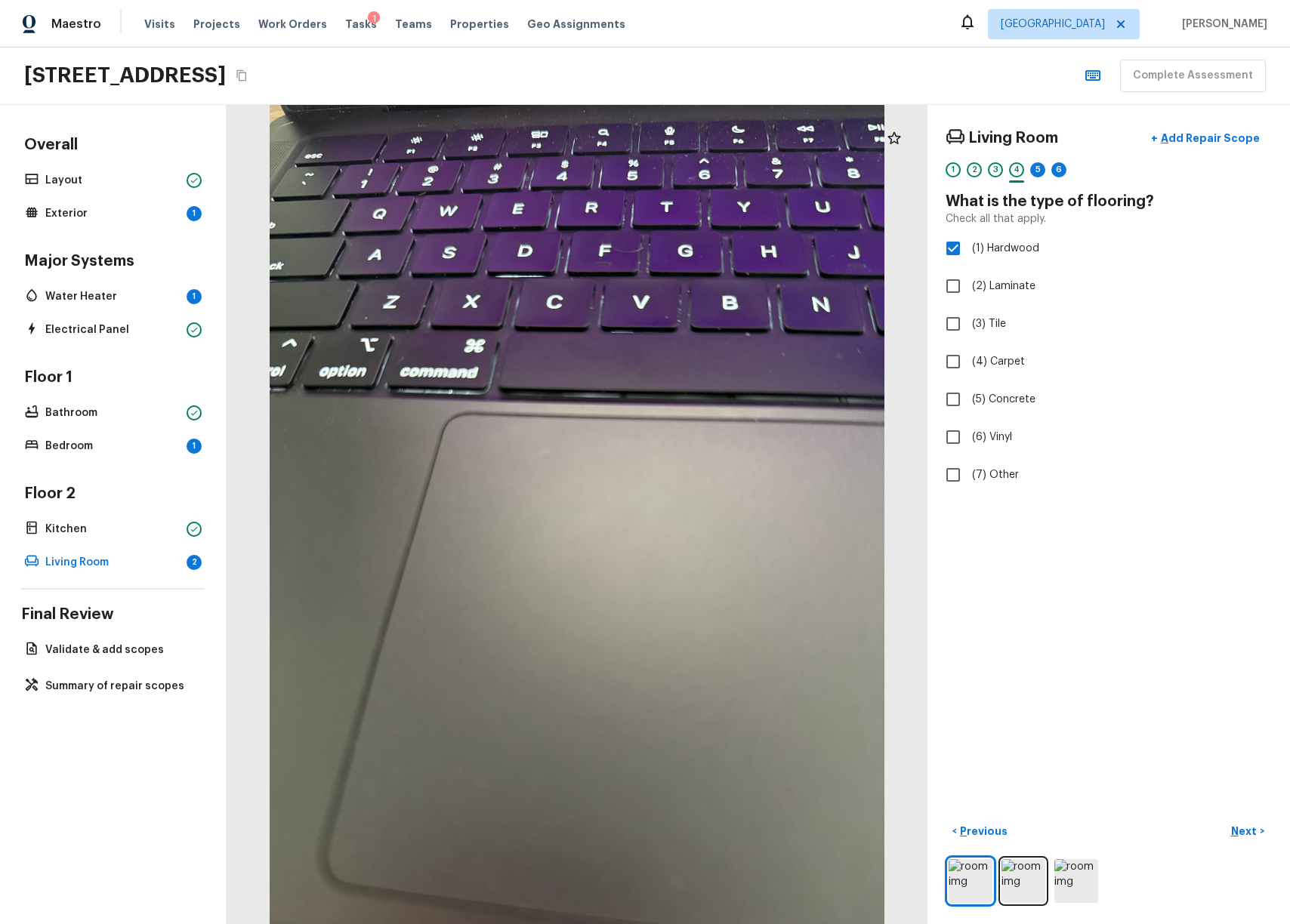
checkbox input "false"
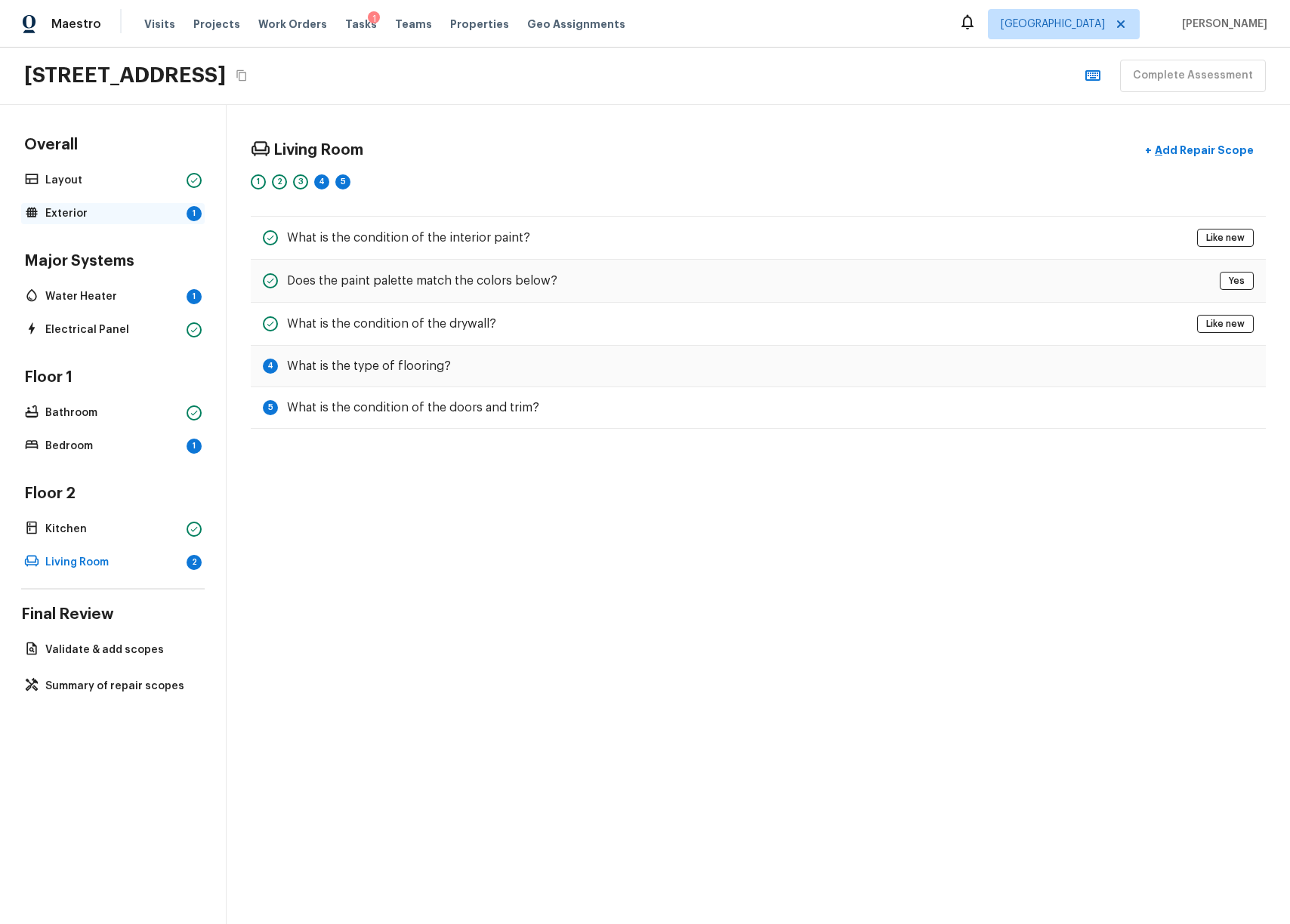
click at [157, 211] on p "Exterior" at bounding box center [112, 214] width 135 height 15
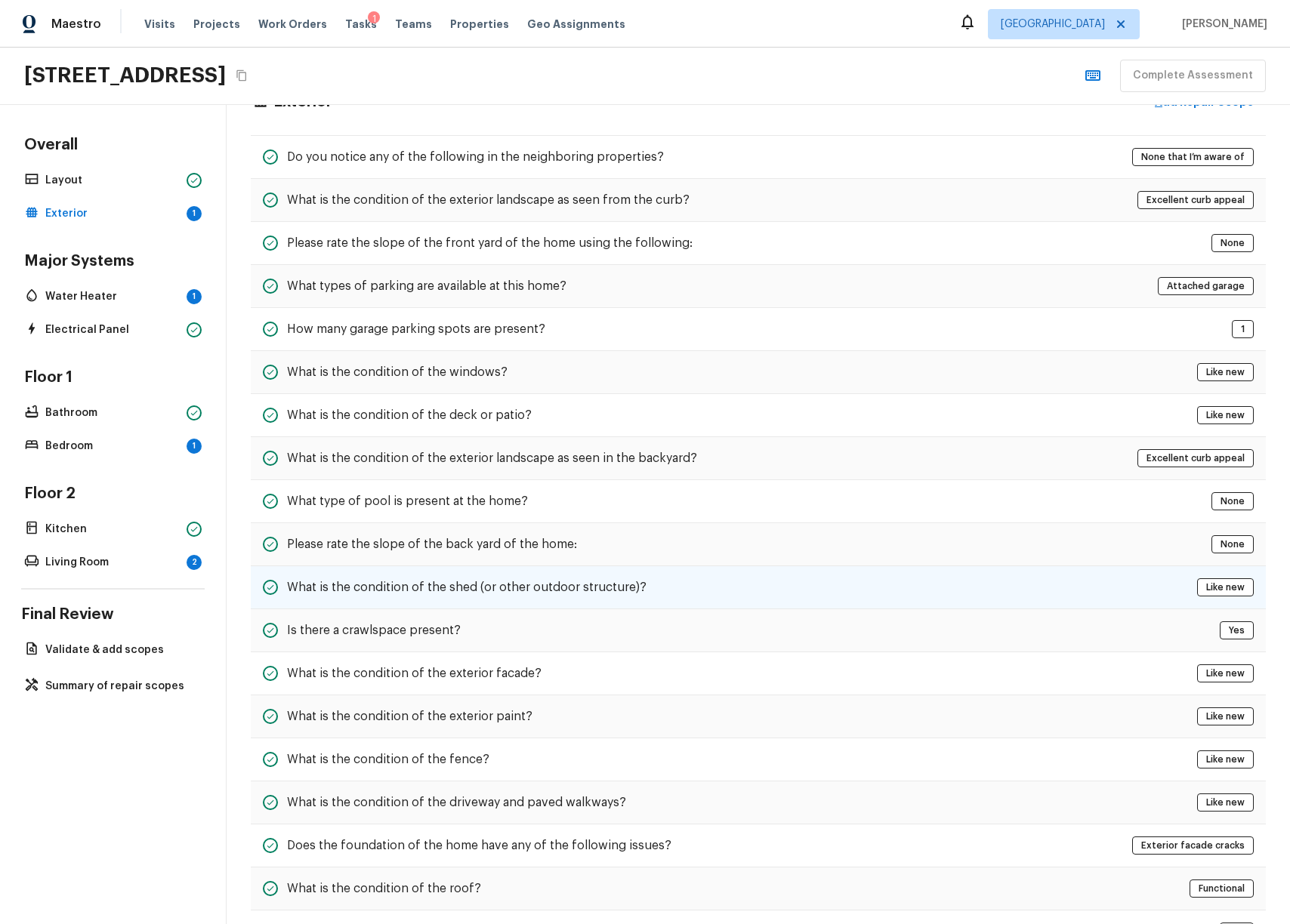
scroll to position [204, 0]
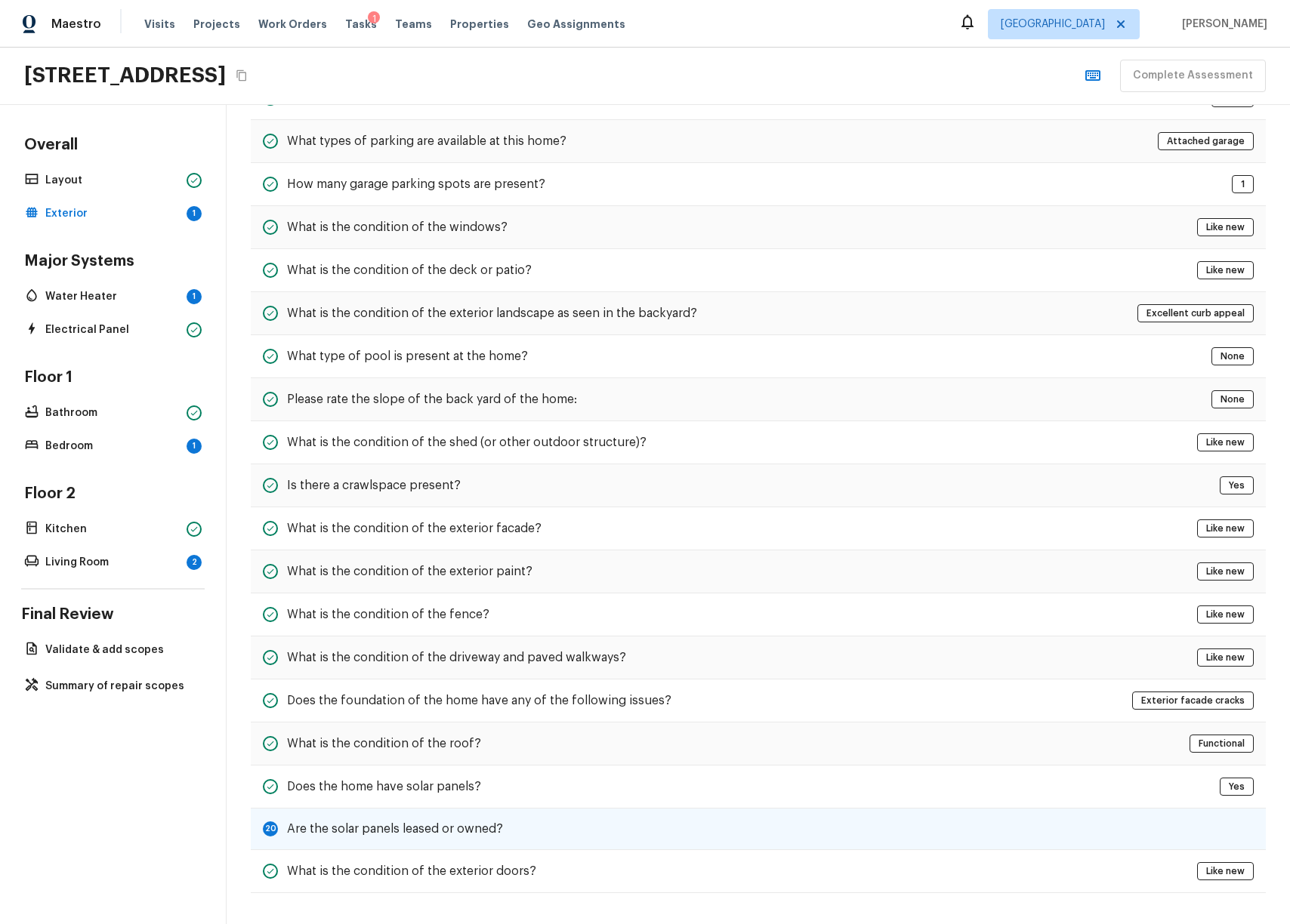
click at [430, 821] on h5 "Are the solar panels leased or owned?" at bounding box center [395, 829] width 216 height 17
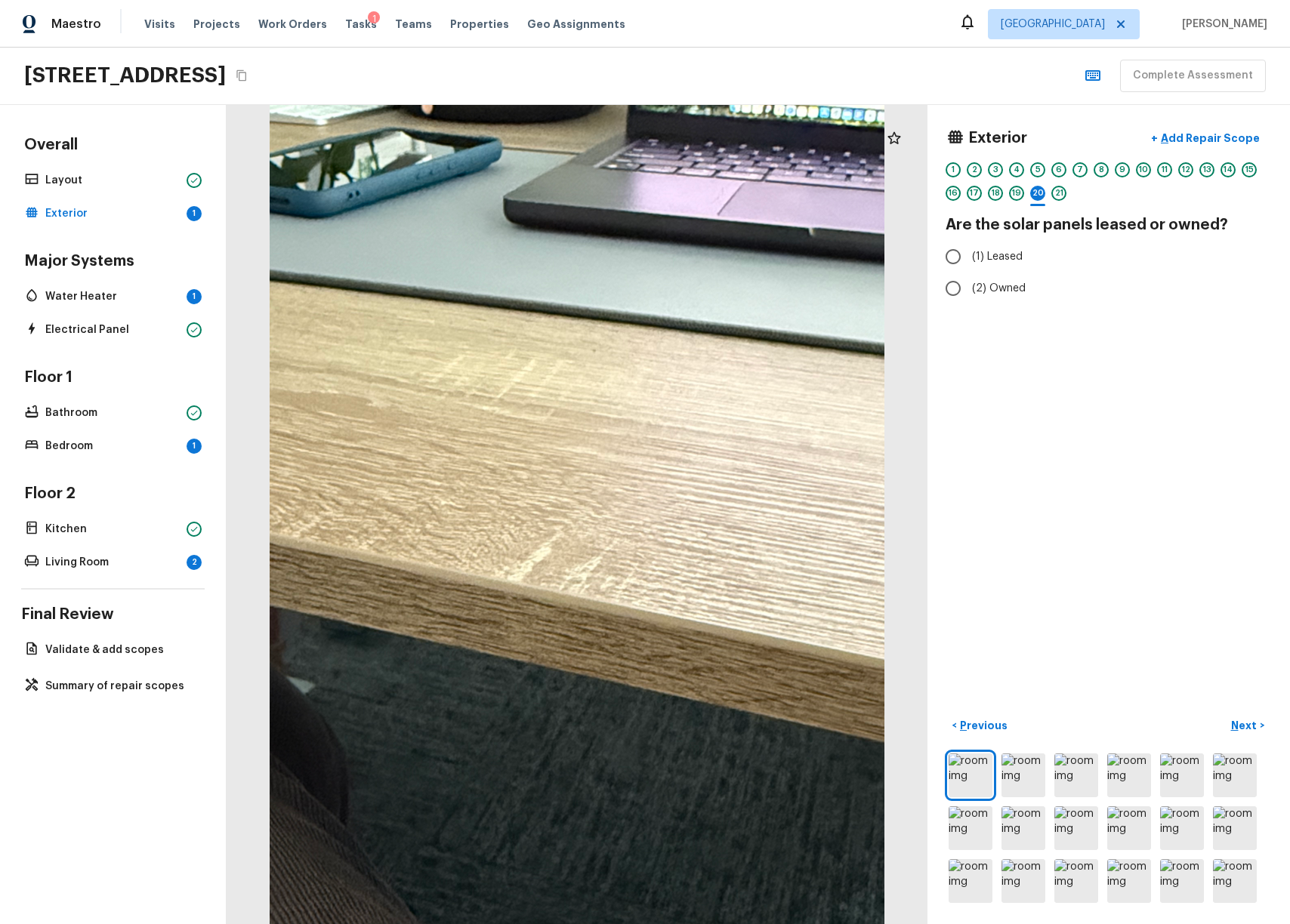
radio input "true"
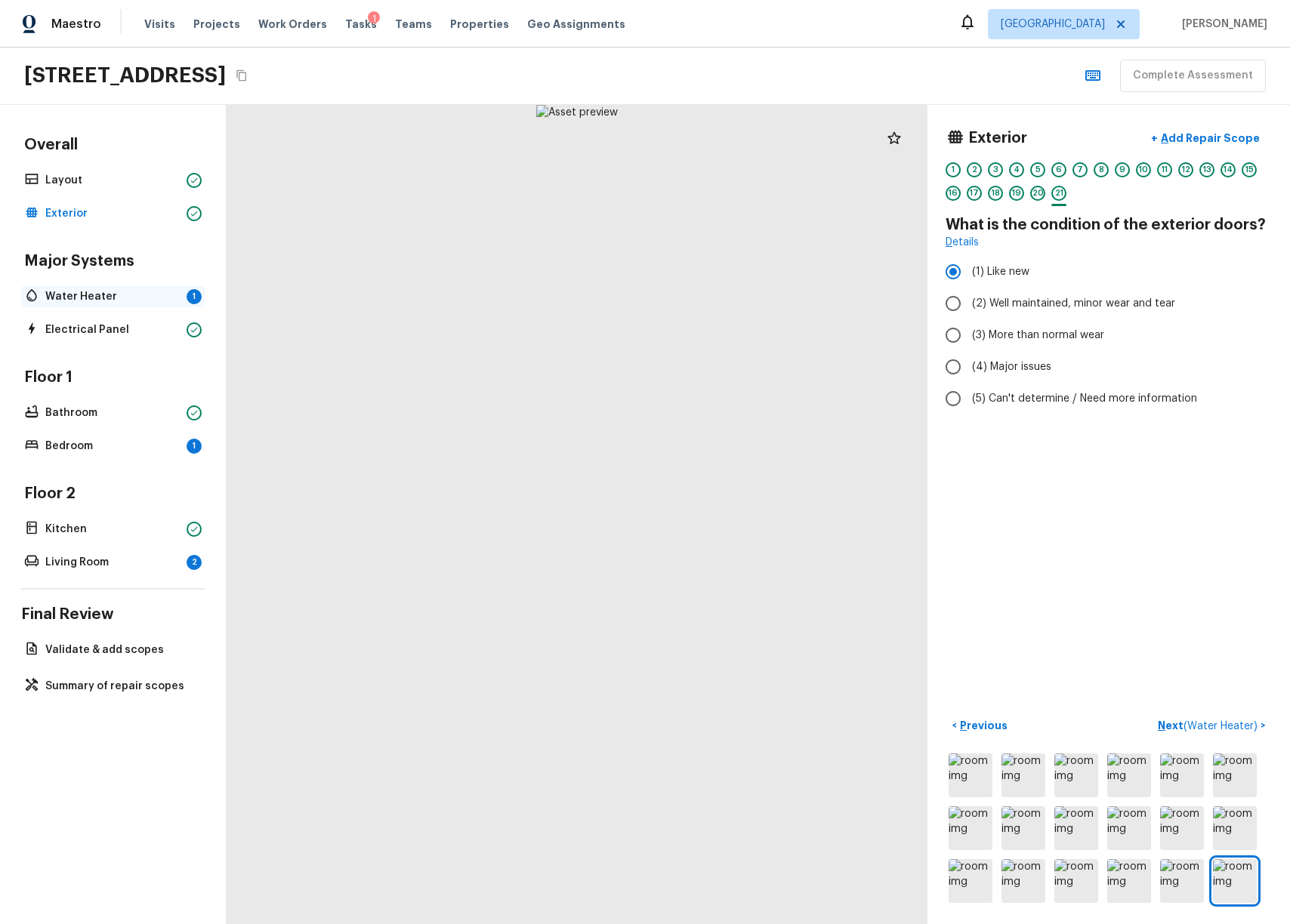
click at [64, 292] on p "Water Heater" at bounding box center [112, 297] width 135 height 15
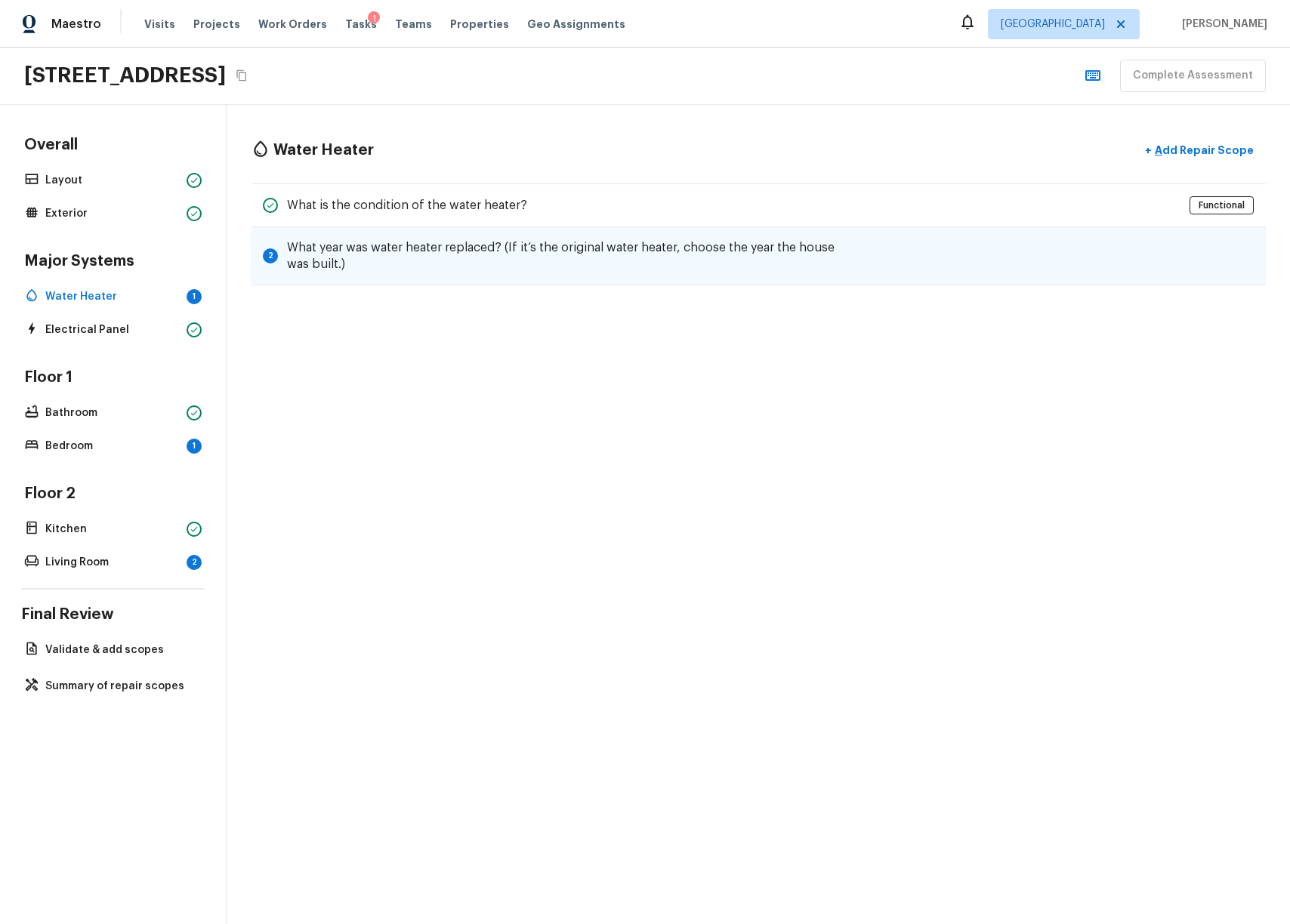
click at [681, 265] on h5 "What year was water heater replaced? (If it’s the original water heater, choose…" at bounding box center [572, 255] width 570 height 33
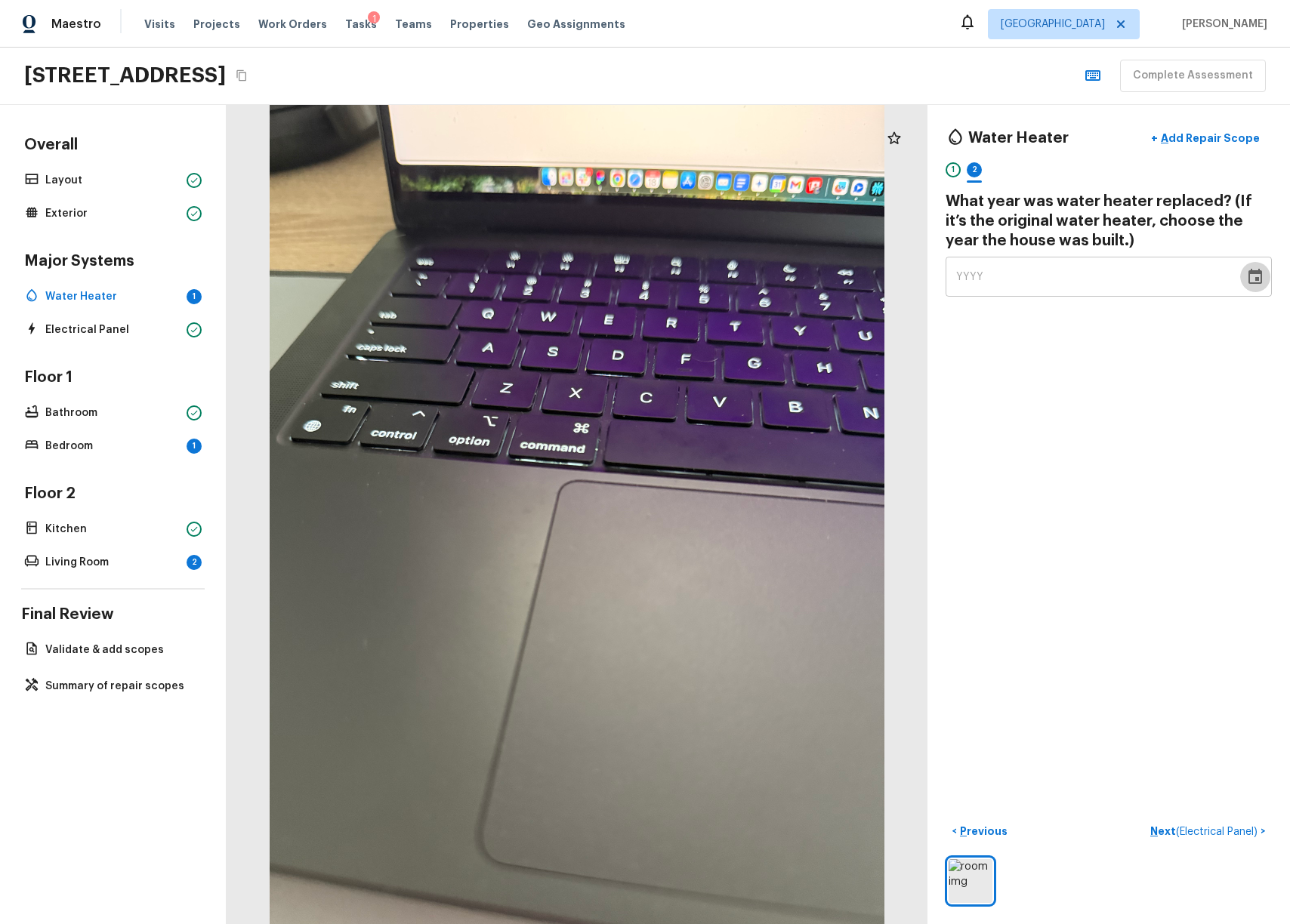
click at [1248, 272] on icon "Choose date" at bounding box center [1255, 276] width 14 height 15
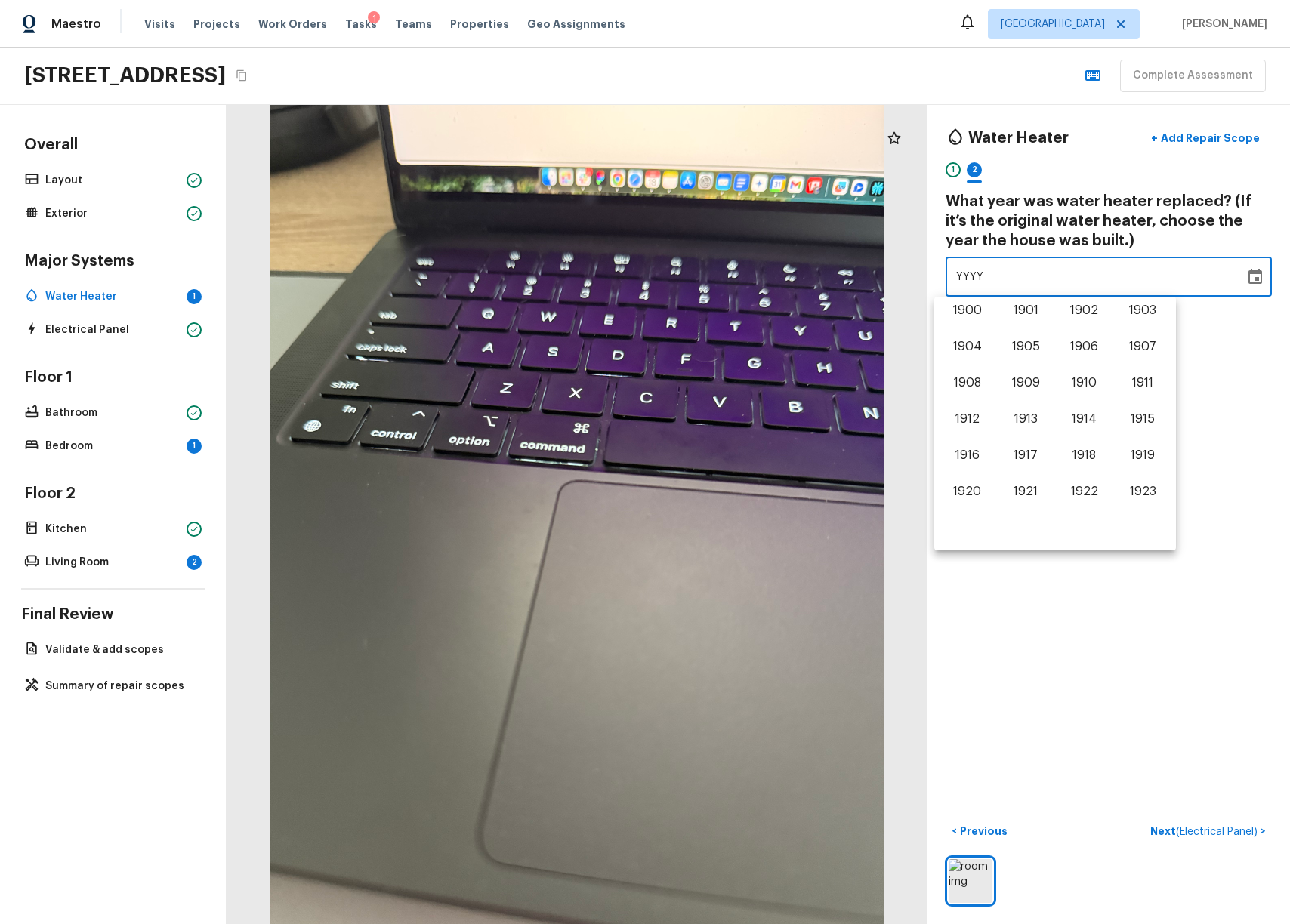
scroll to position [939, 0]
click at [1020, 454] on button "2021" at bounding box center [1026, 459] width 54 height 27
type input "2021"
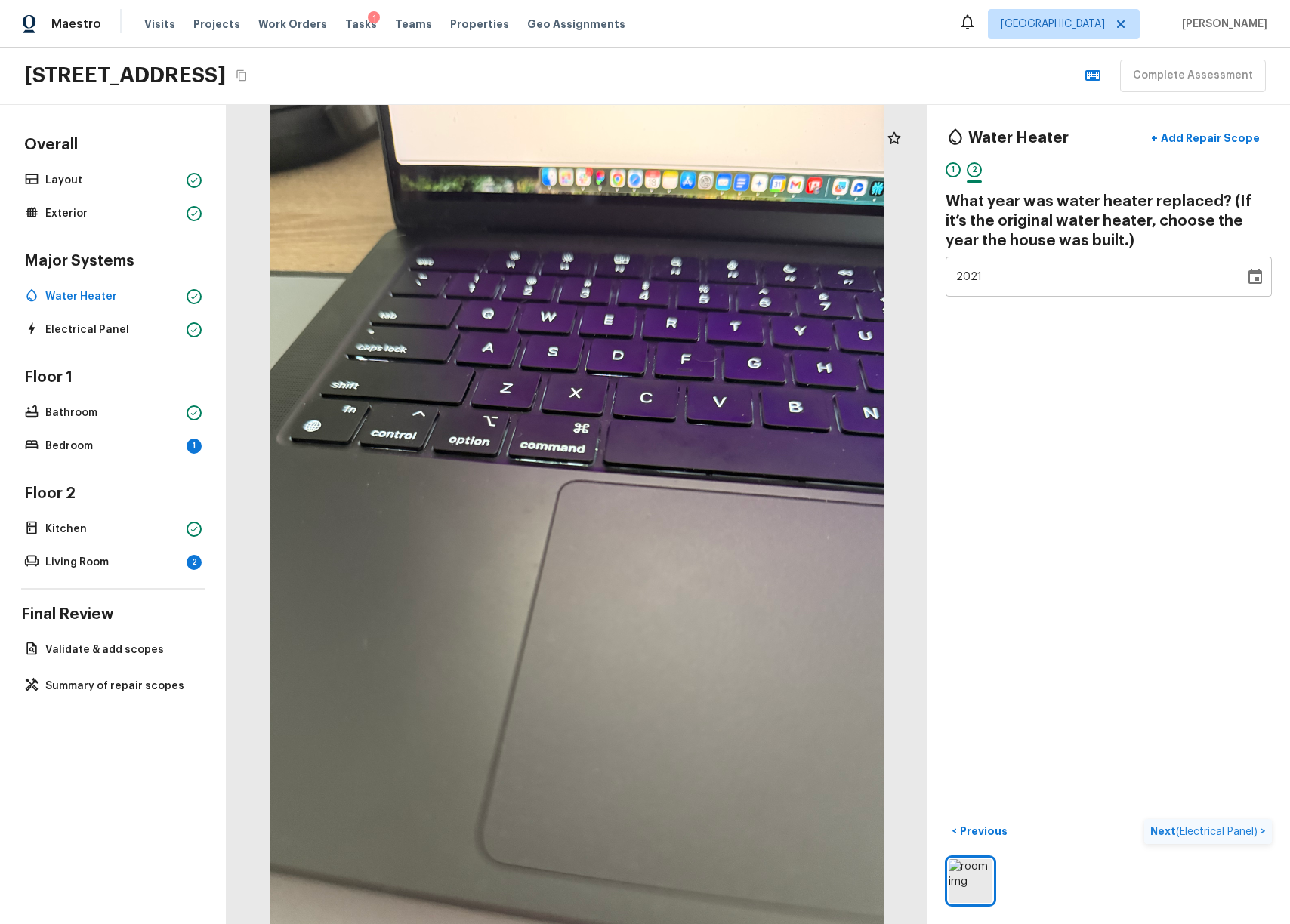
click at [1176, 827] on span "( Electrical Panel )" at bounding box center [1216, 832] width 81 height 10
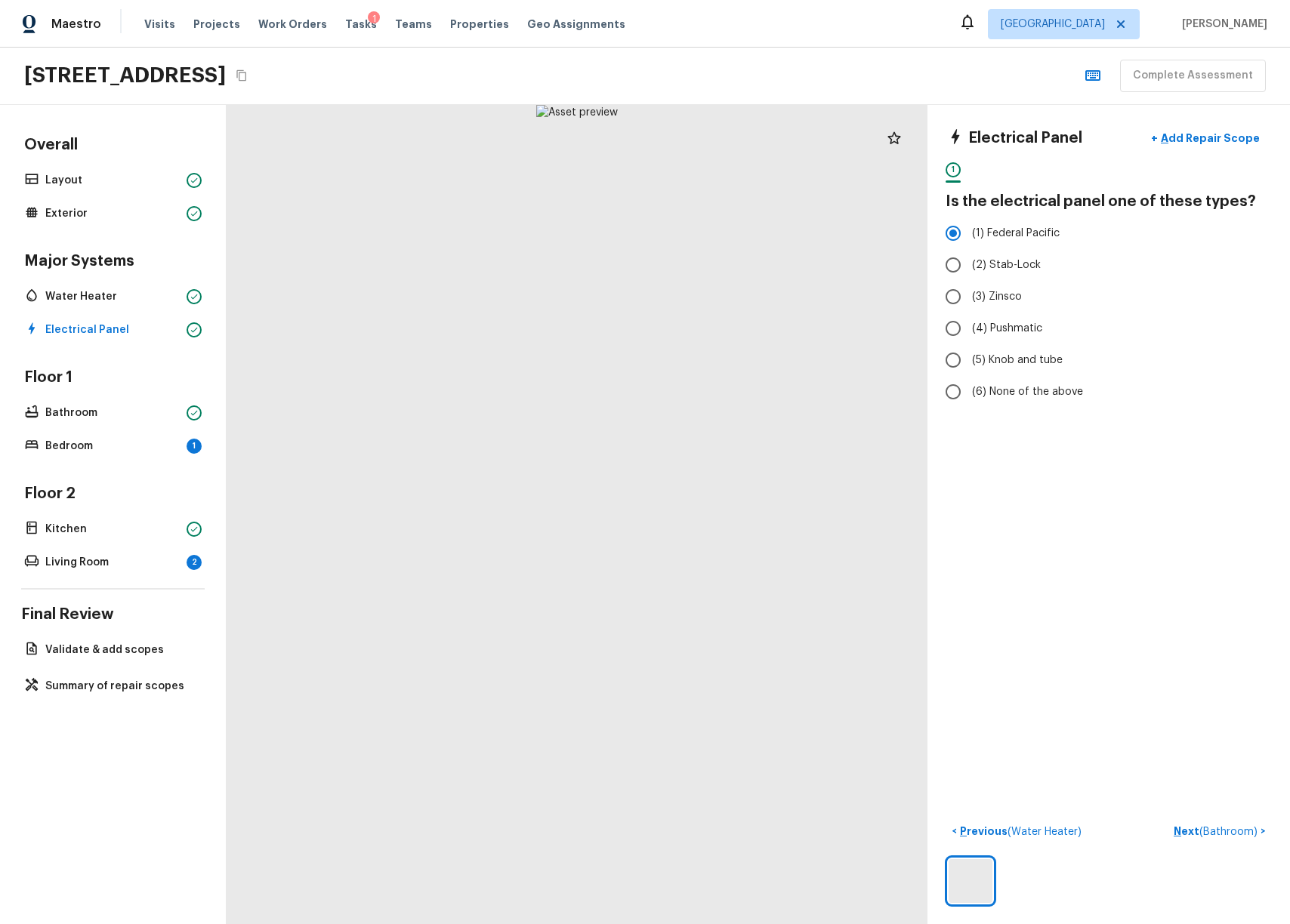
click at [75, 459] on div "Overall Layout Exterior Major Systems Water Heater Electrical Panel Floor 1 Bat…" at bounding box center [113, 353] width 183 height 438
click at [67, 437] on div "Bedroom 1" at bounding box center [113, 446] width 183 height 21
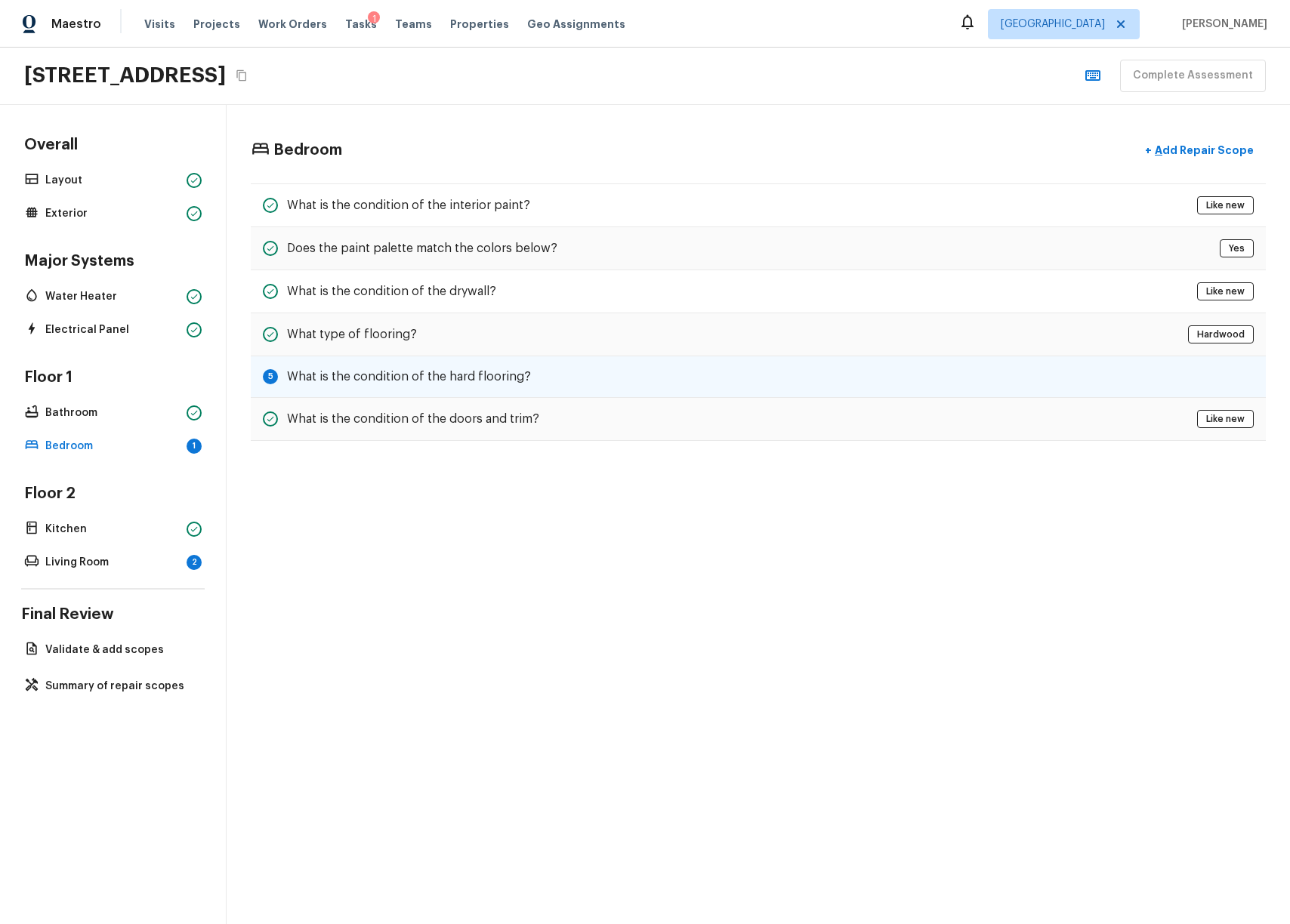
click at [502, 378] on h5 "What is the condition of the hard flooring?" at bounding box center [409, 377] width 244 height 17
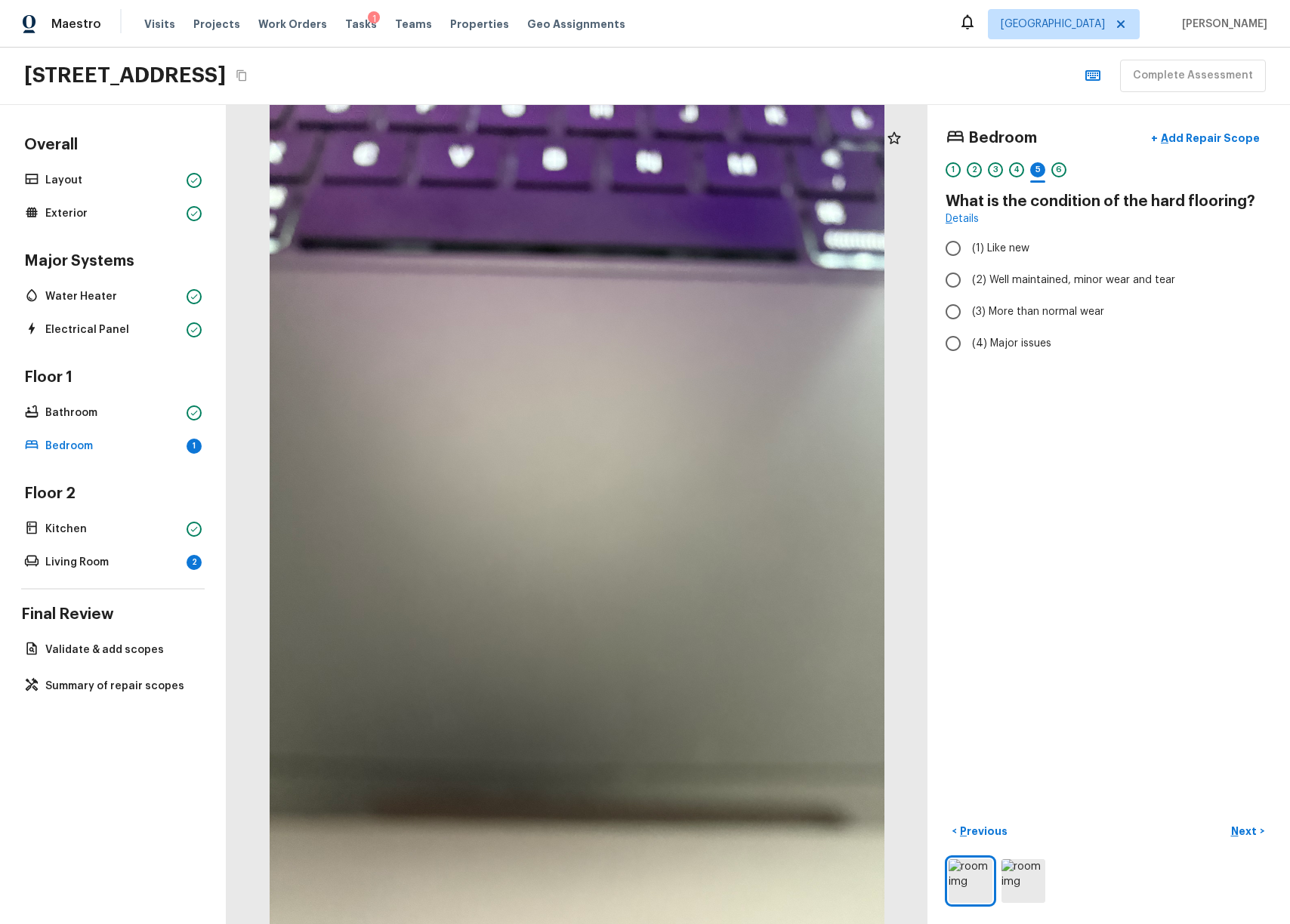
radio input "true"
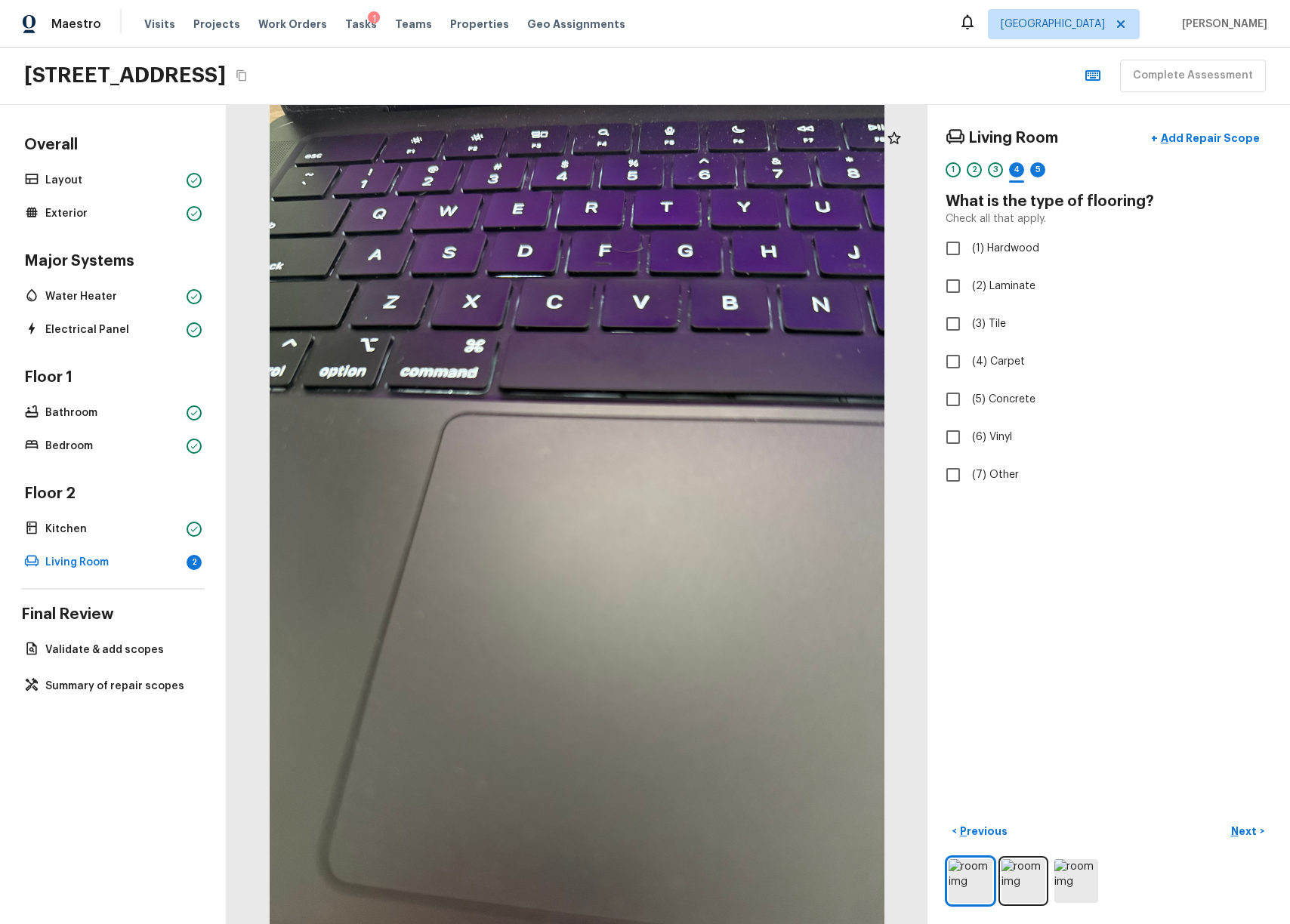
checkbox input "true"
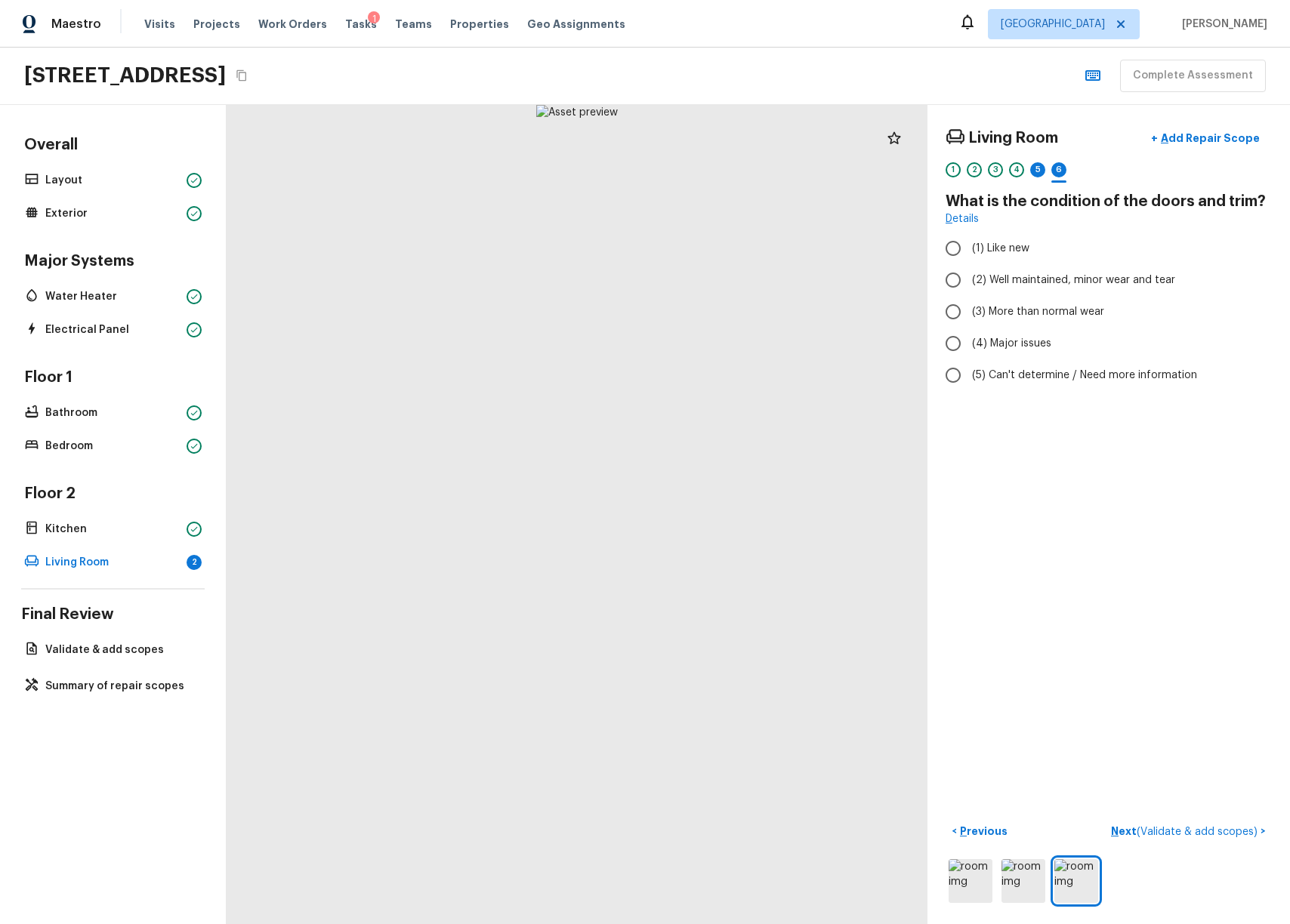
radio input "true"
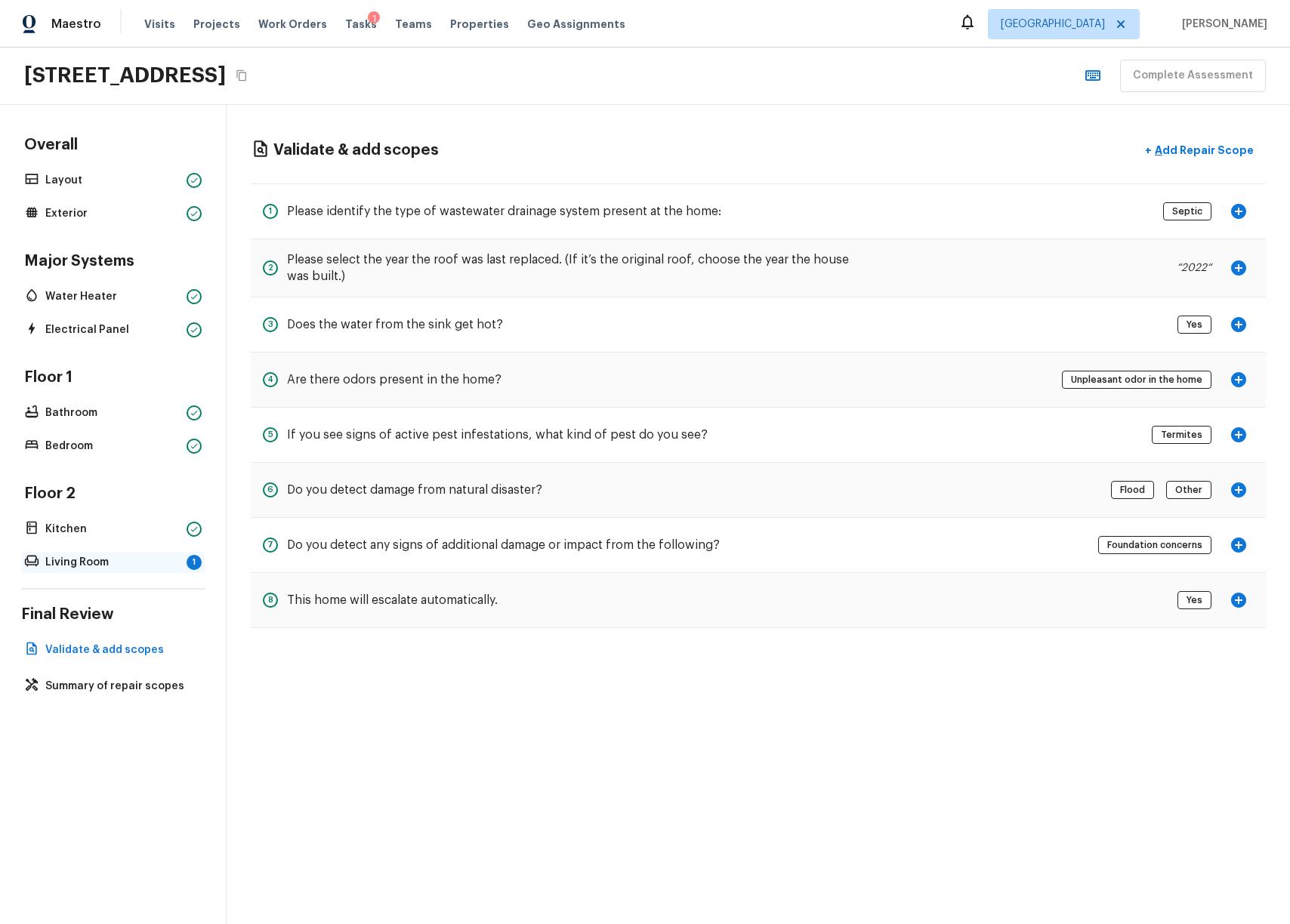
click at [47, 555] on p "Living Room" at bounding box center [112, 563] width 135 height 15
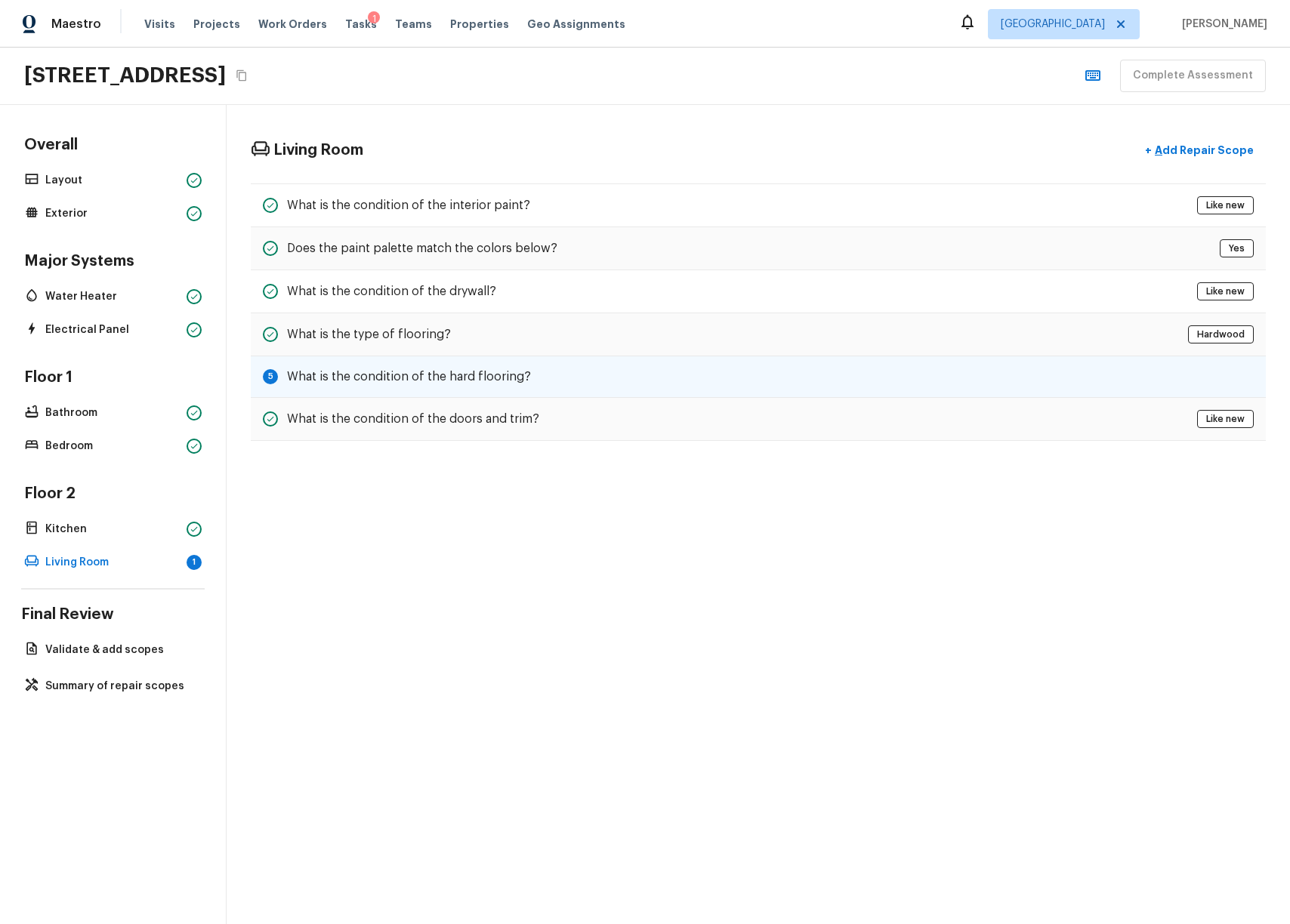
click at [368, 392] on div "5 What is the condition of the hard flooring?" at bounding box center [758, 376] width 1015 height 42
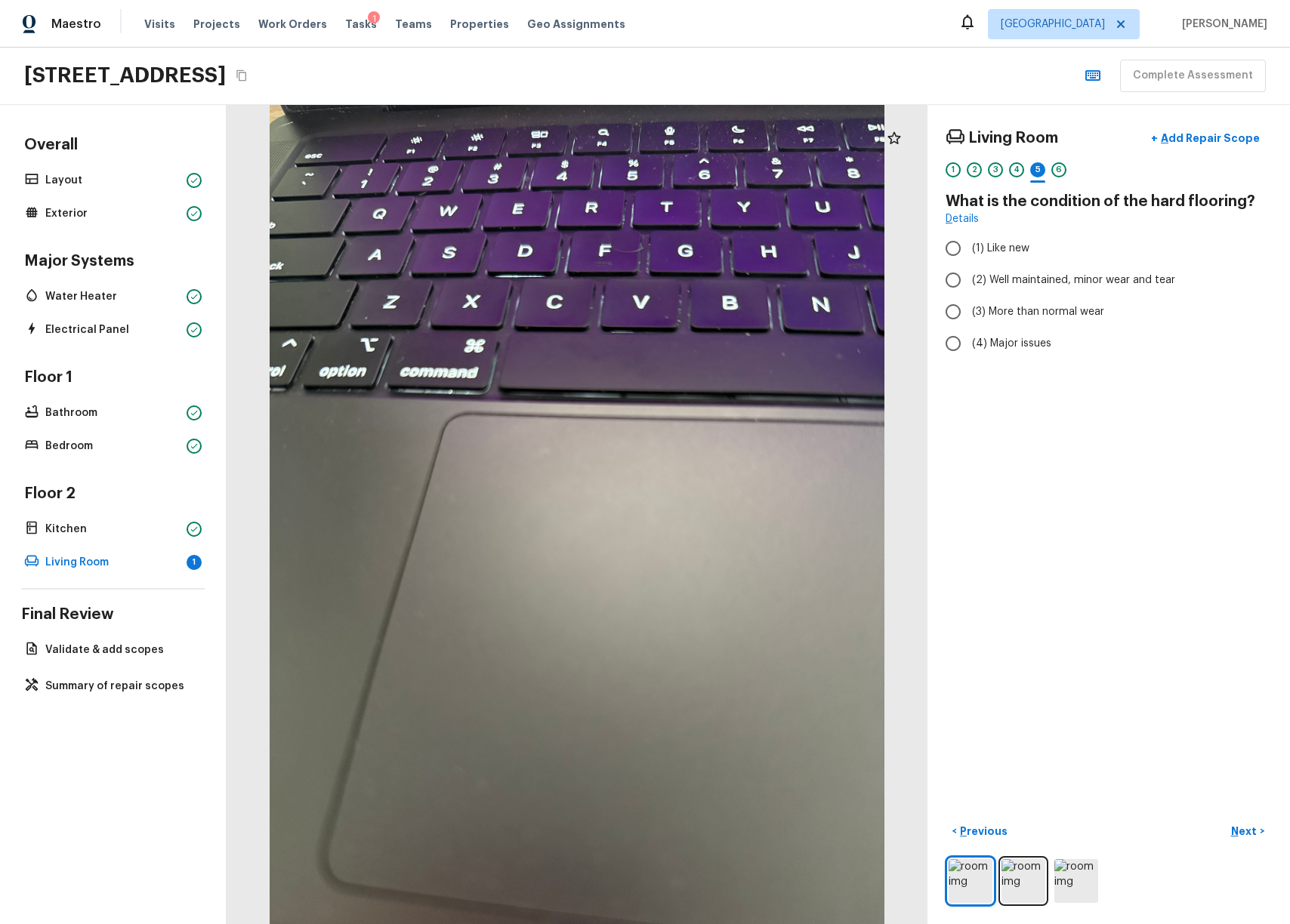
radio input "true"
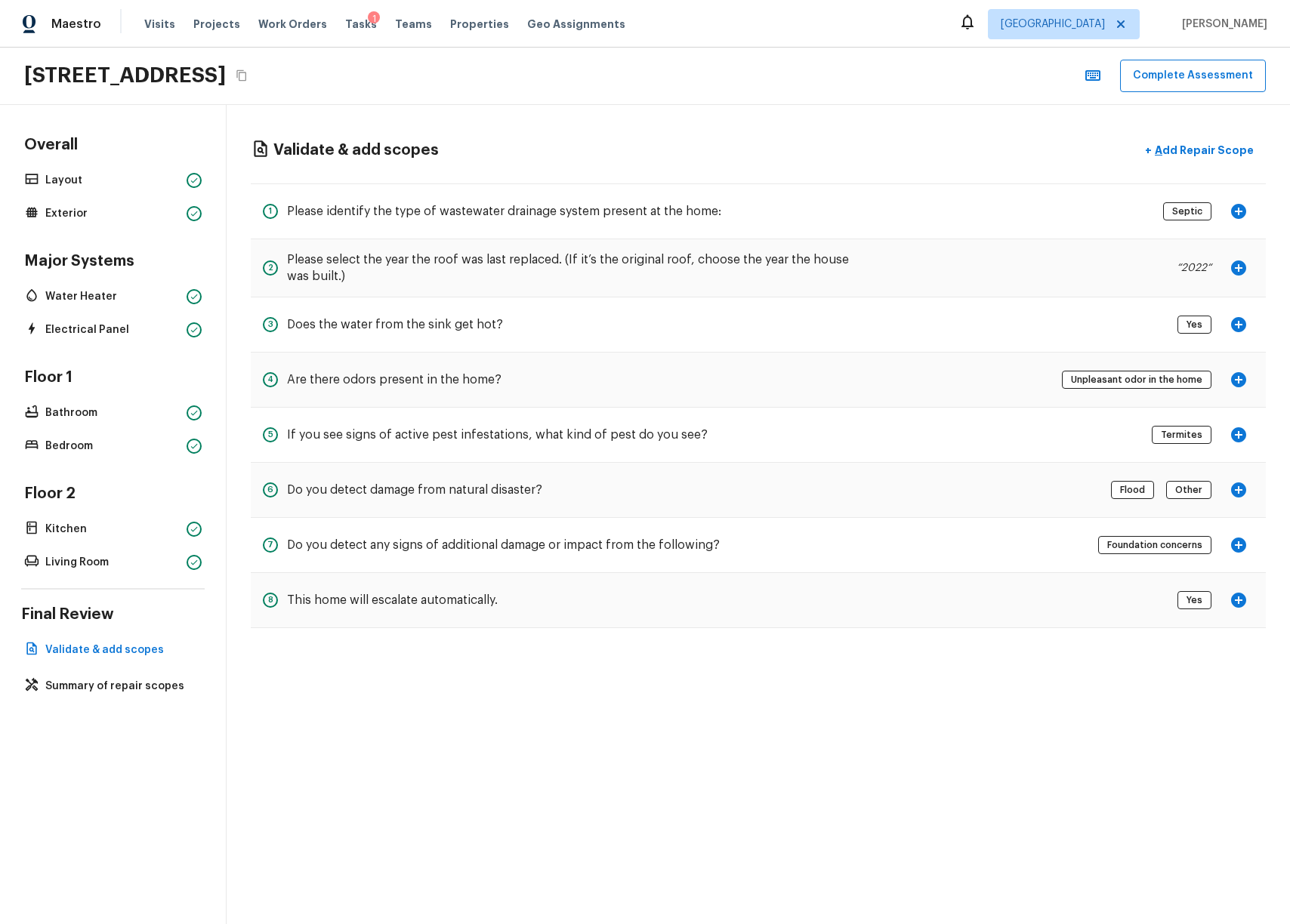
click at [869, 134] on div "Validate & add scopes + Add Repair Scope 1 Please identify the type of wastewat…" at bounding box center [758, 382] width 1063 height 554
click at [1141, 78] on button "Complete Assessment" at bounding box center [1193, 75] width 146 height 32
